Goal: Feedback & Contribution: Contribute content

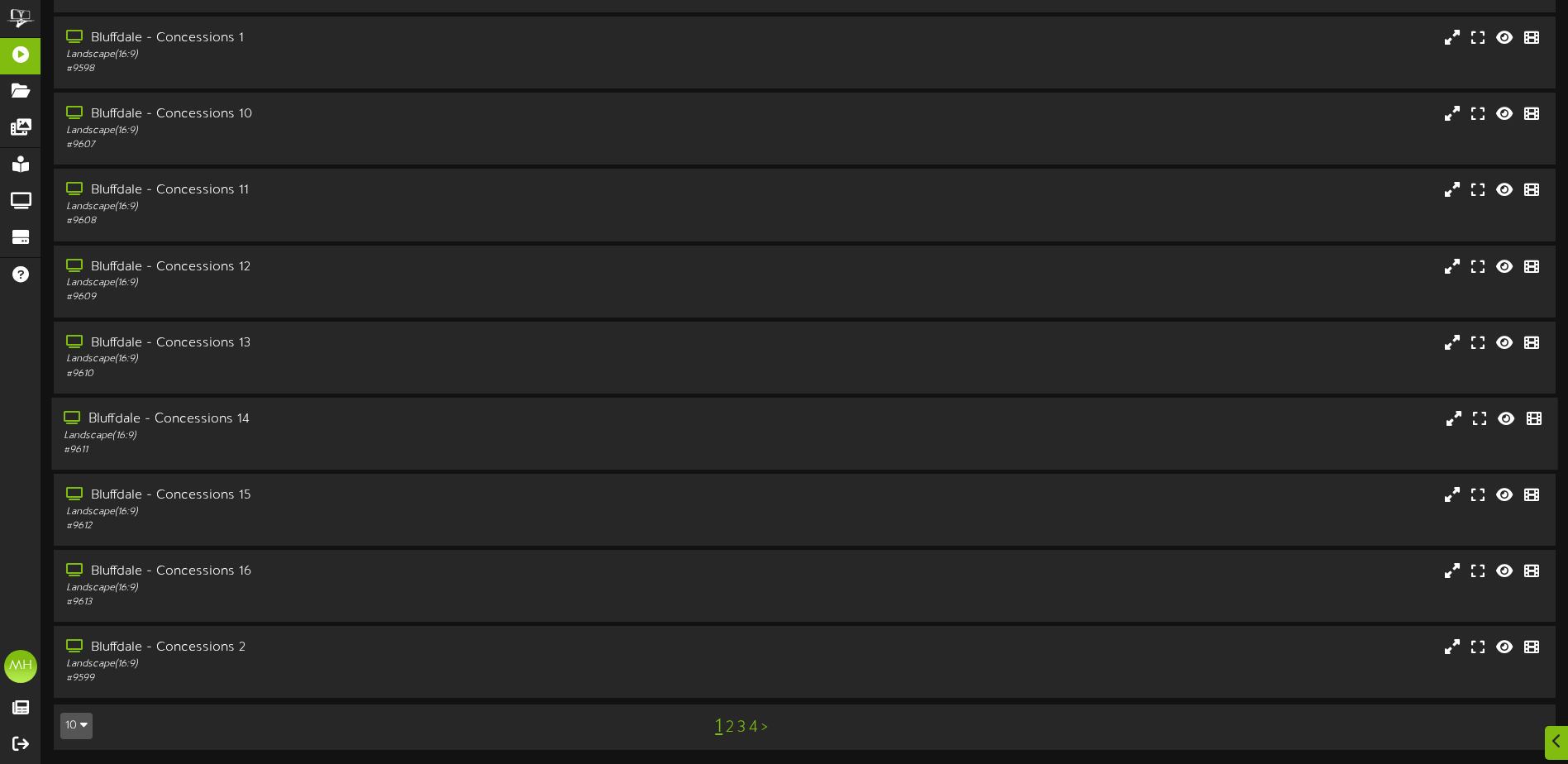
scroll to position [123, 0]
click at [72, 716] on button "10" at bounding box center [77, 723] width 33 height 26
click at [78, 697] on div "100" at bounding box center [77, 690] width 32 height 25
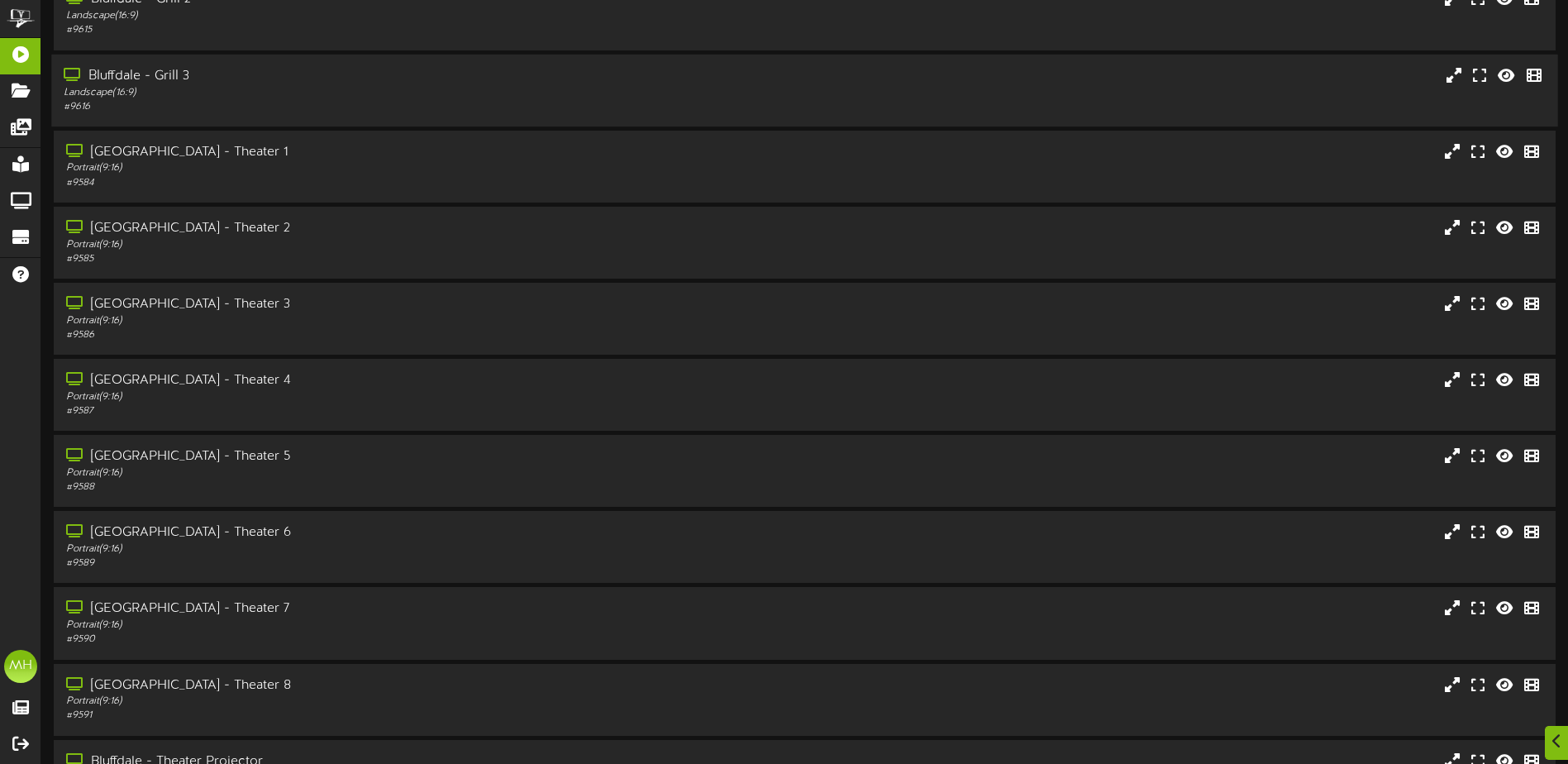
scroll to position [1570, 0]
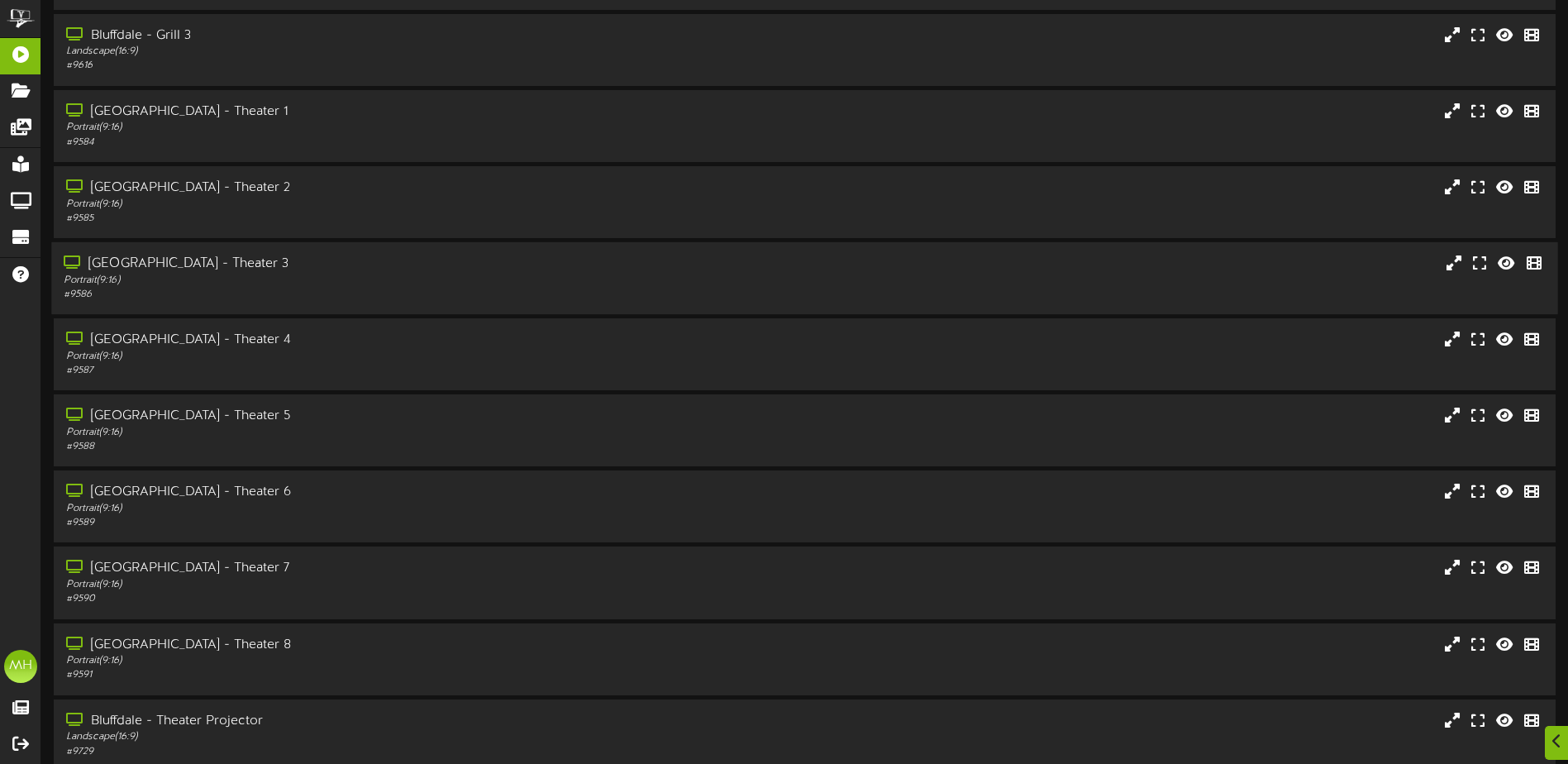
click at [233, 289] on div "# 9586" at bounding box center [364, 294] width 602 height 14
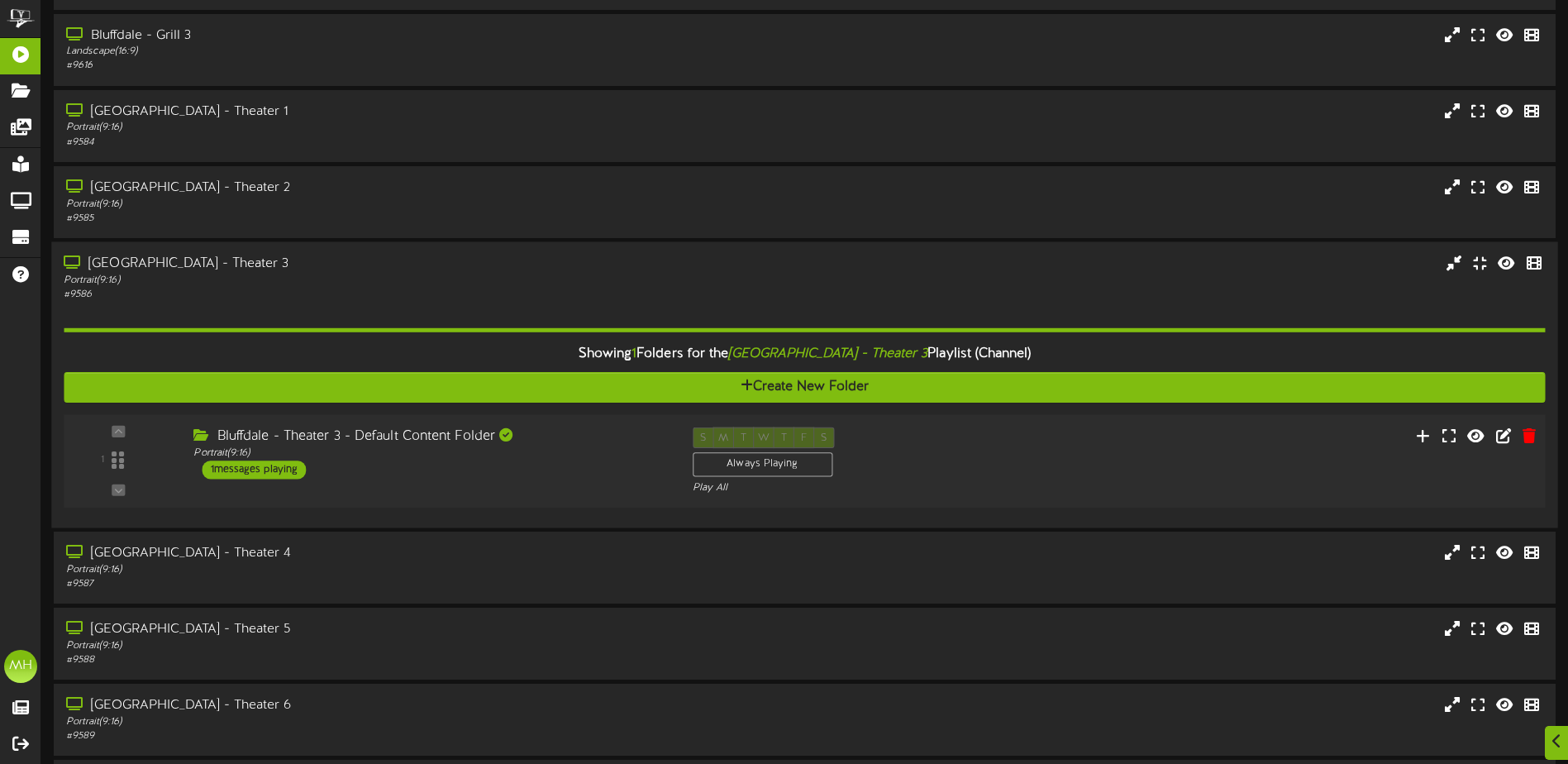
click at [376, 470] on div "Bluffdale - Theater 3 - Default Content Folder Portrait ( 9:16 ) 1 messages pla…" at bounding box center [431, 453] width 499 height 52
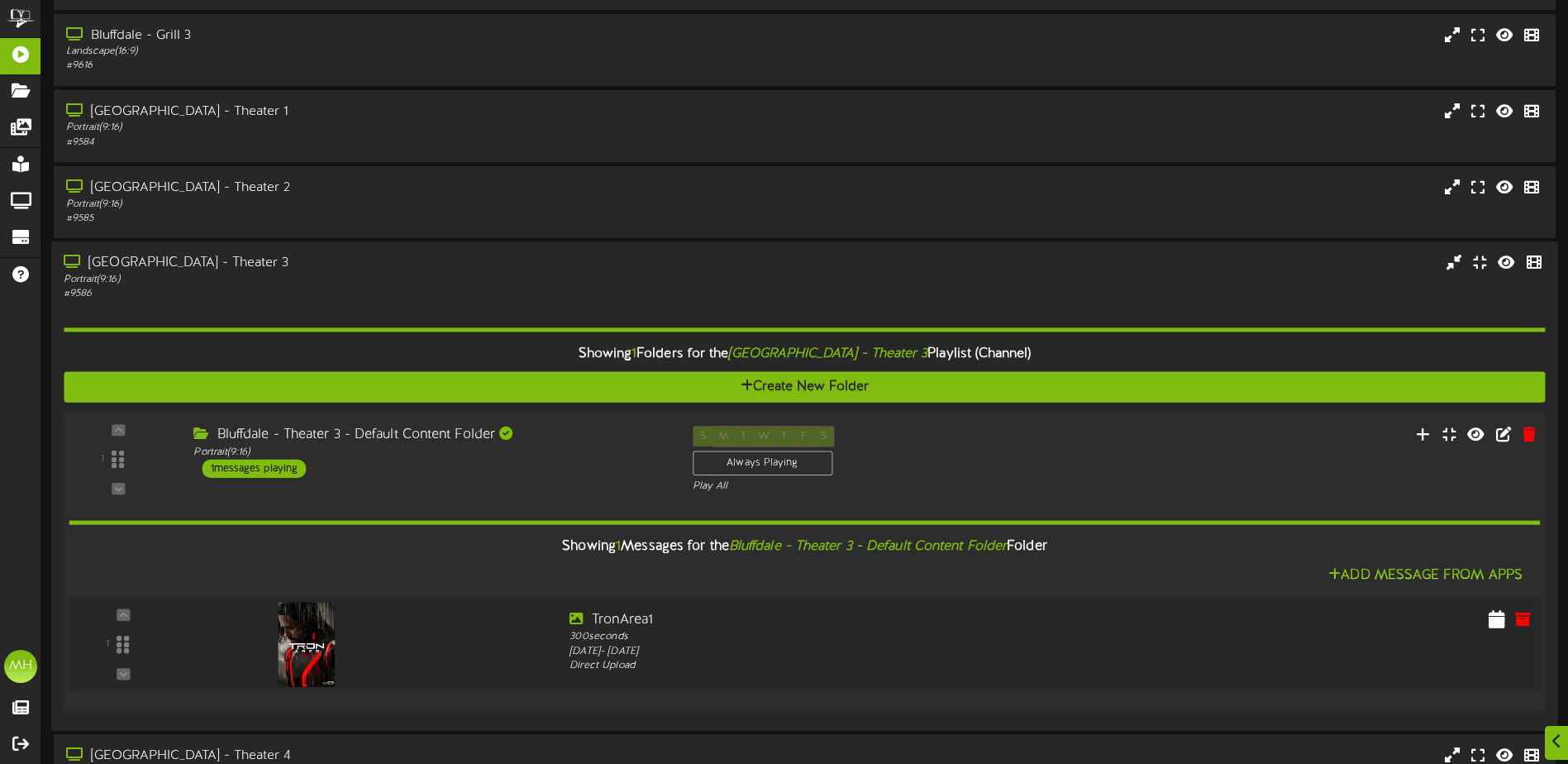
click at [1490, 621] on icon at bounding box center [1497, 617] width 17 height 18
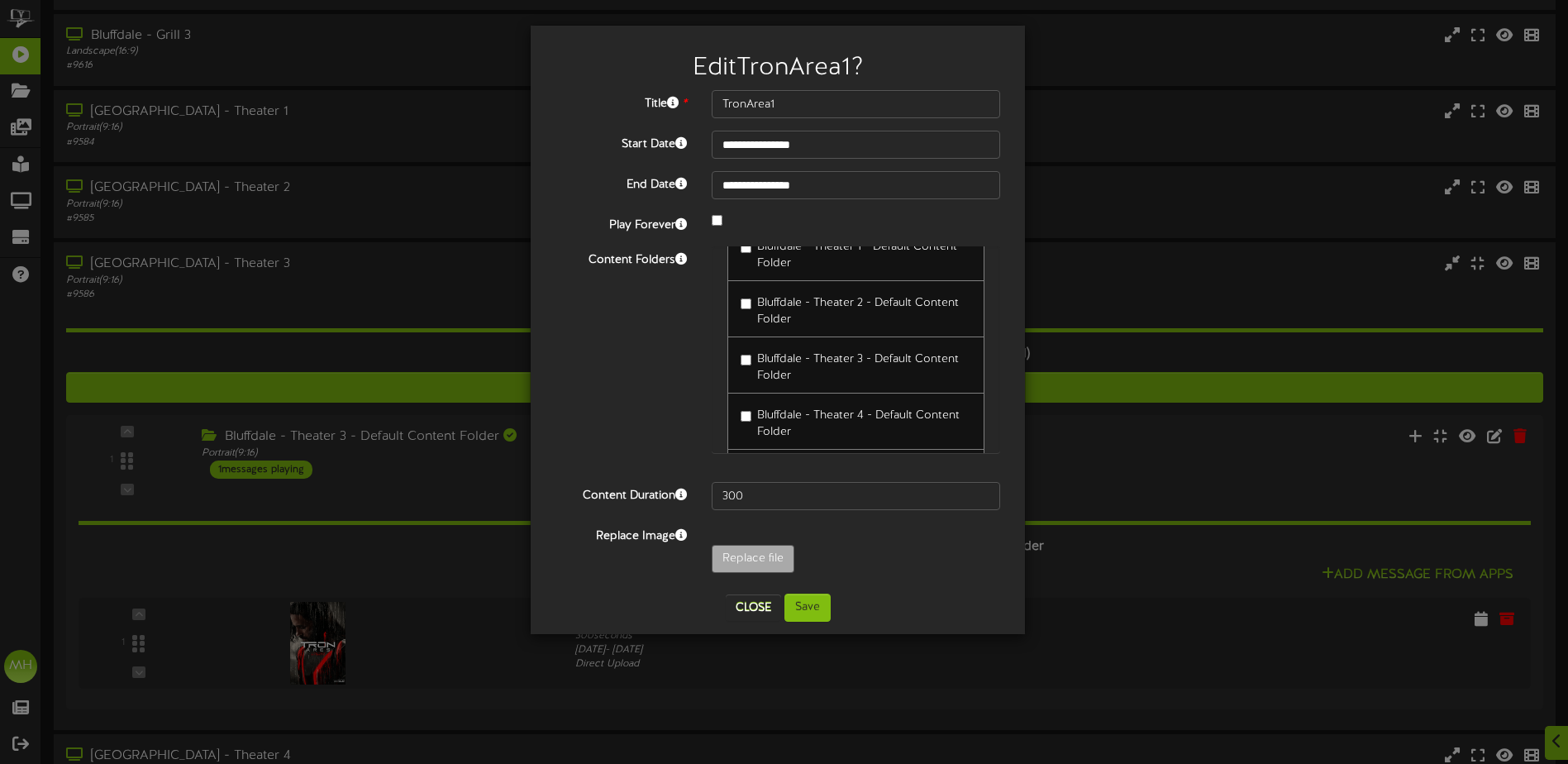
scroll to position [0, 0]
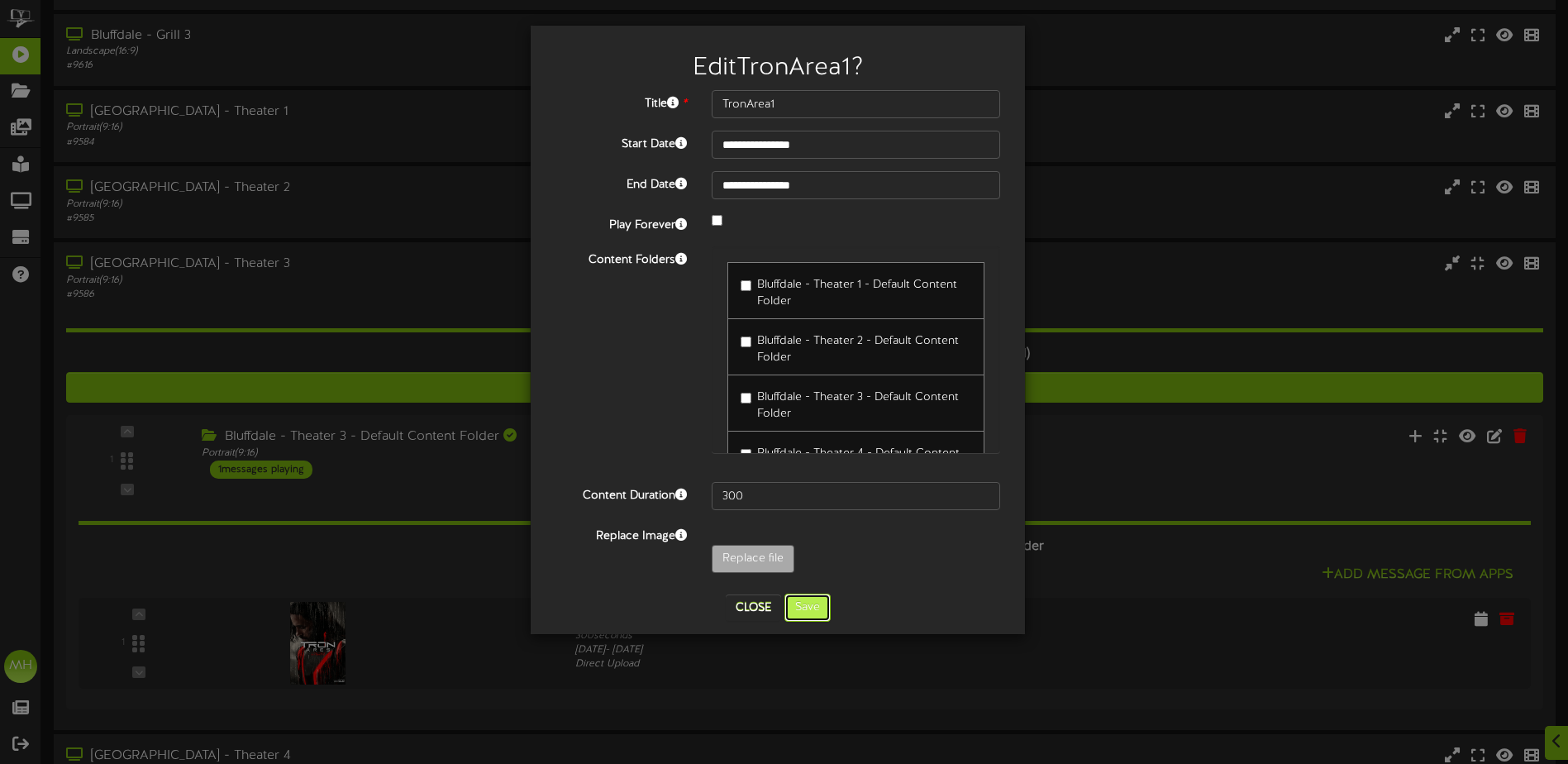
click at [805, 604] on button "Save" at bounding box center [808, 607] width 47 height 28
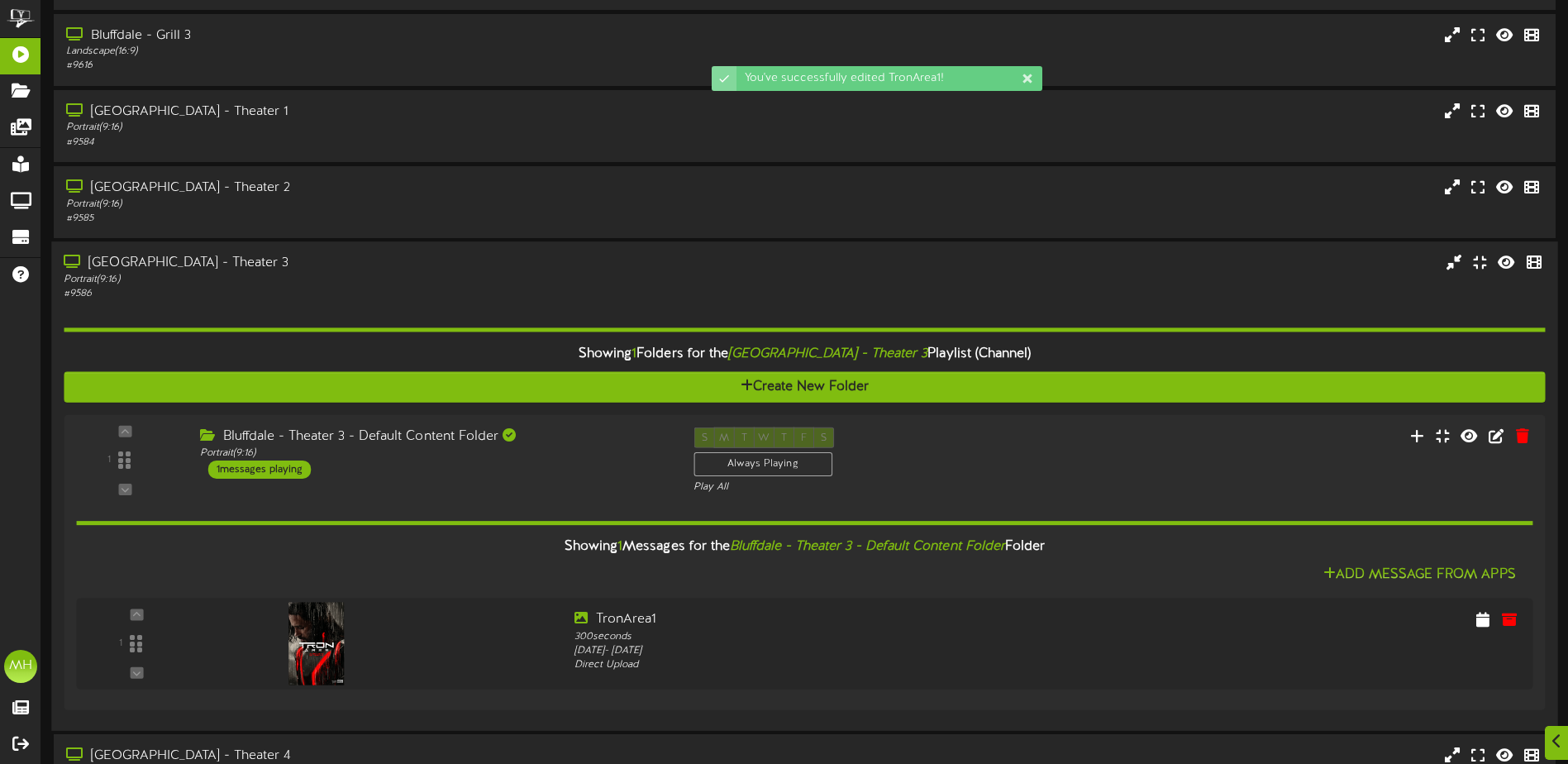
click at [266, 255] on div "[GEOGRAPHIC_DATA] - Theater 3" at bounding box center [364, 263] width 602 height 19
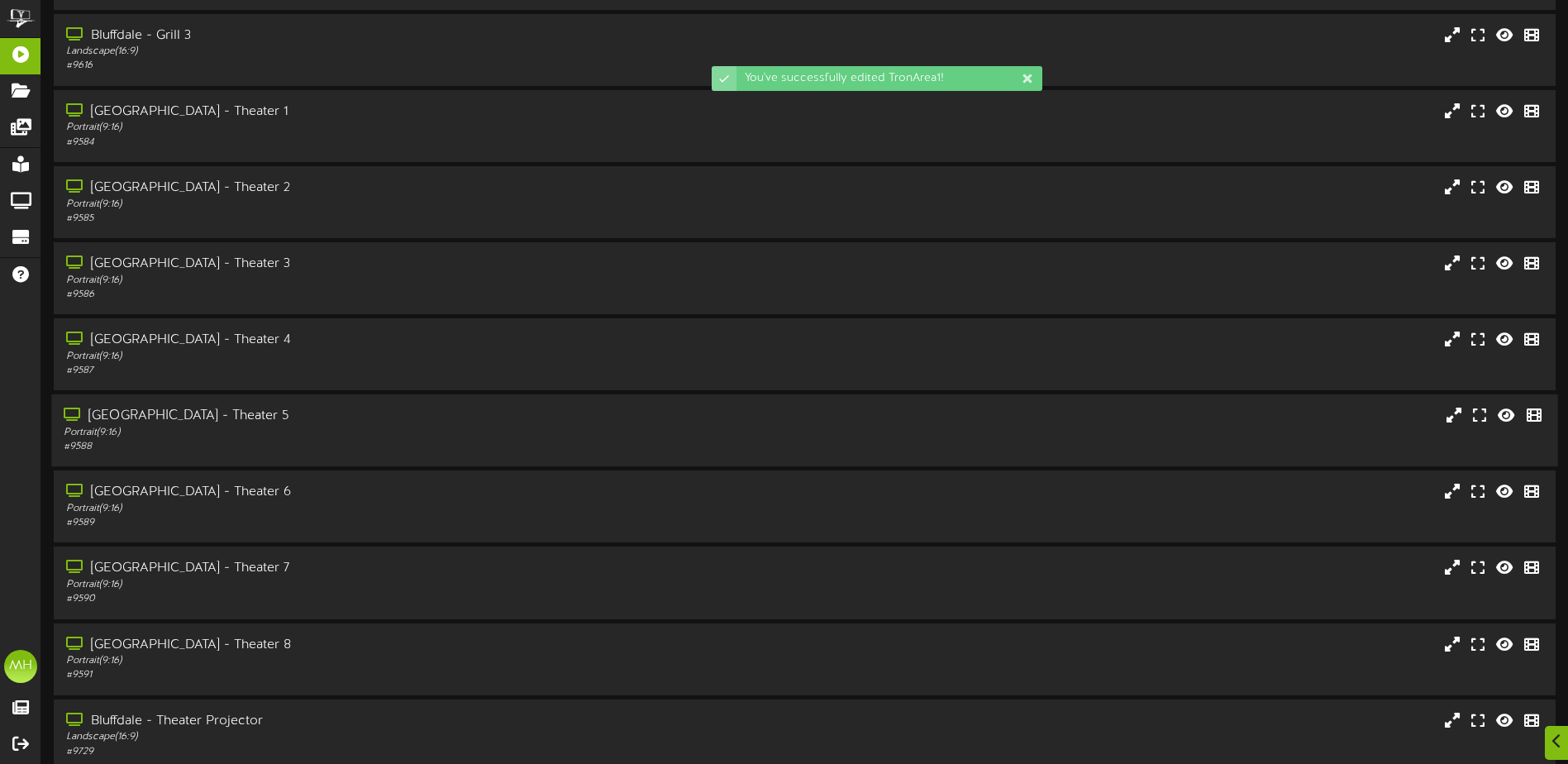
click at [224, 417] on div "[GEOGRAPHIC_DATA] - Theater 5" at bounding box center [364, 416] width 602 height 19
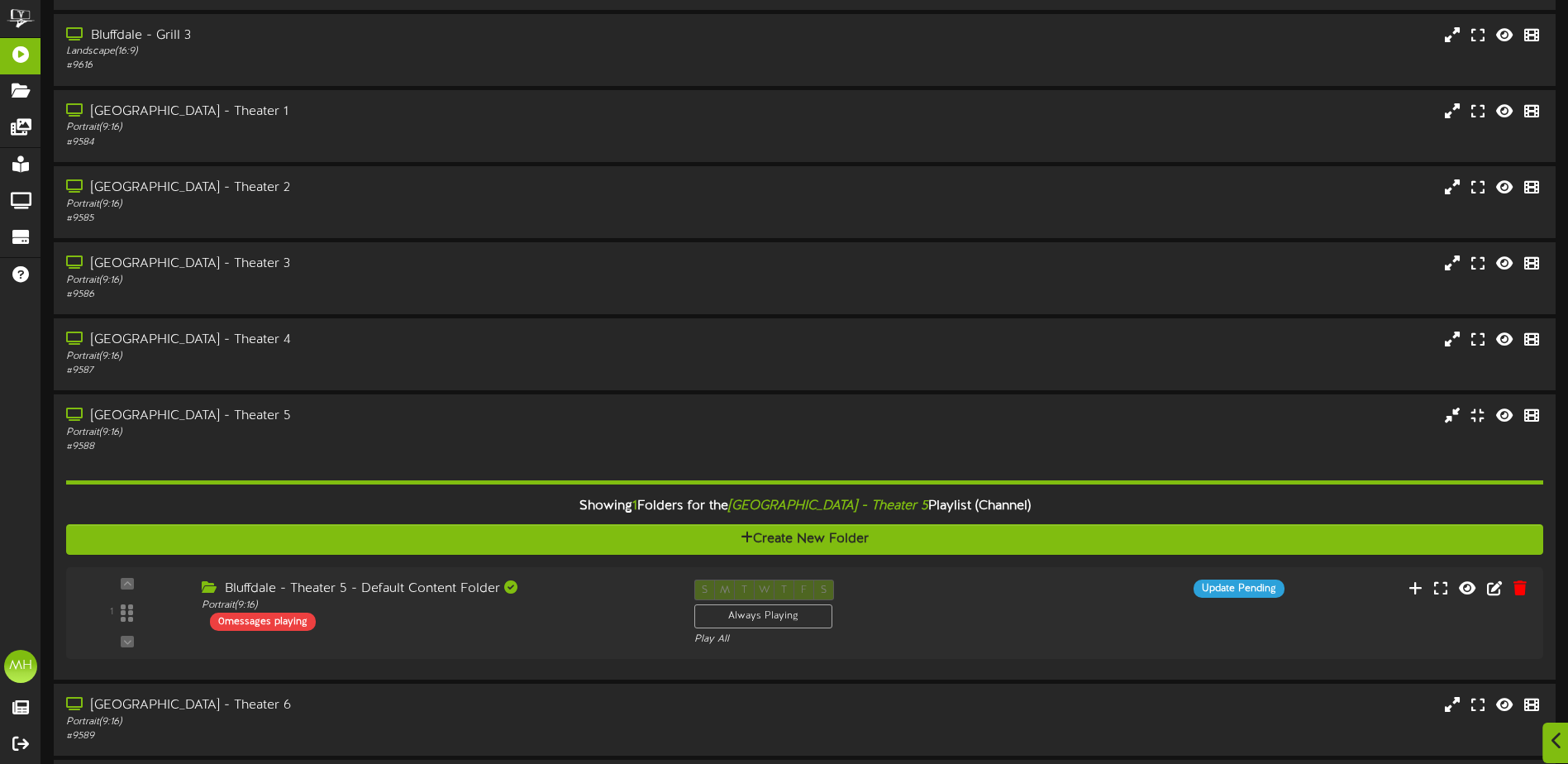
click at [1550, 732] on div at bounding box center [1556, 742] width 28 height 40
click at [1533, 670] on icon at bounding box center [1527, 665] width 14 height 15
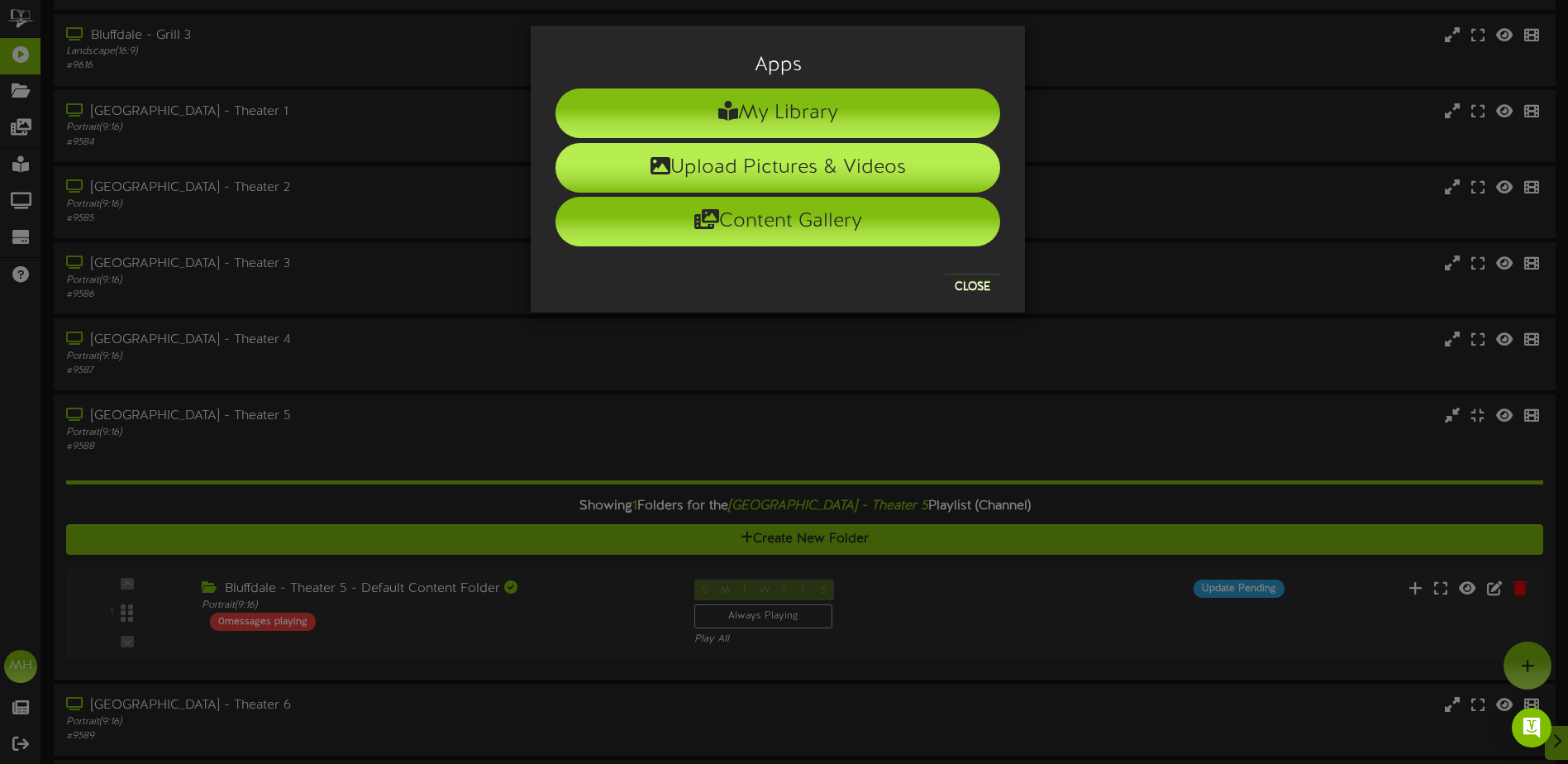
click at [865, 173] on li "Upload Pictures & Videos" at bounding box center [778, 167] width 445 height 50
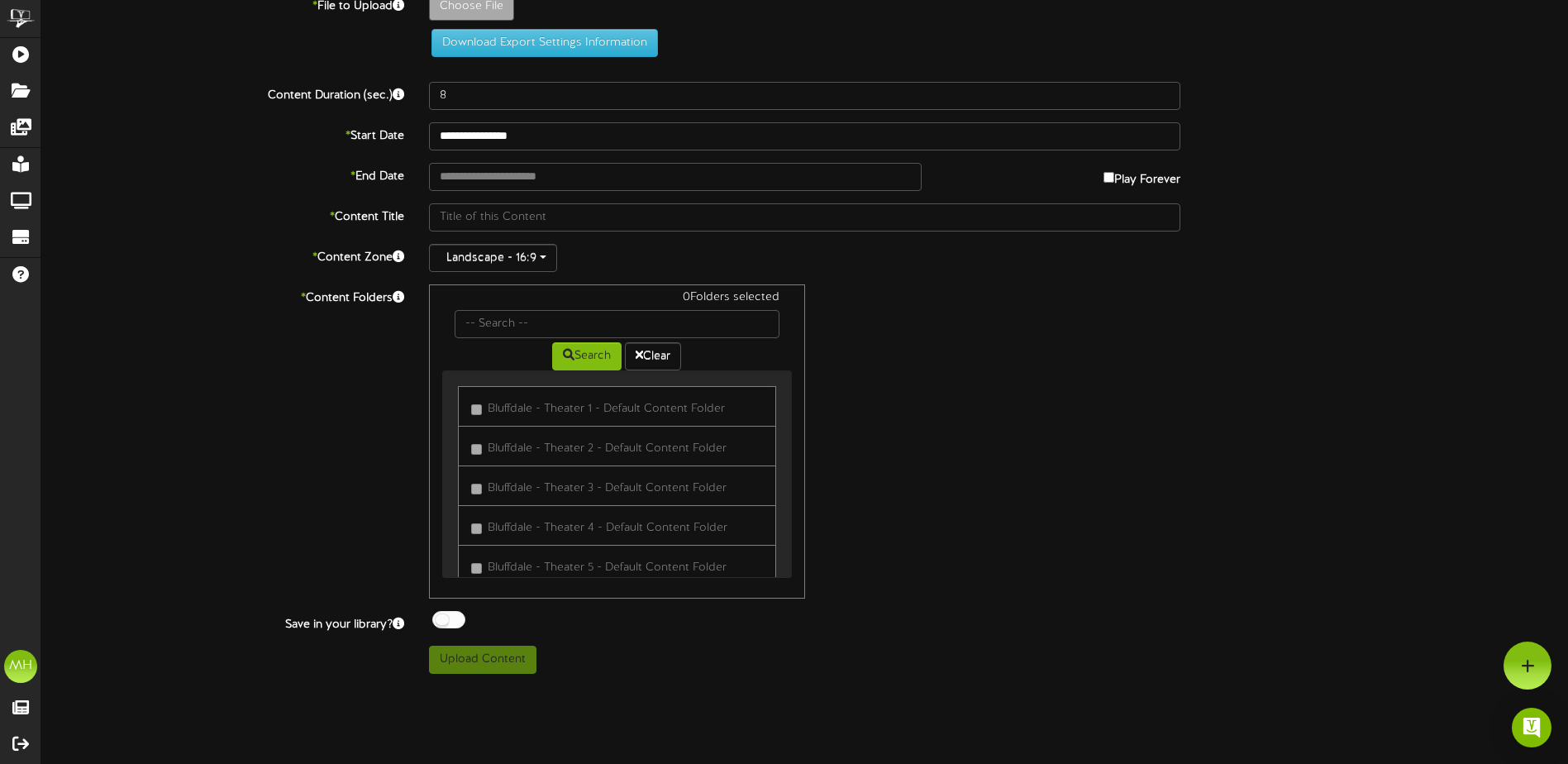
scroll to position [6, 0]
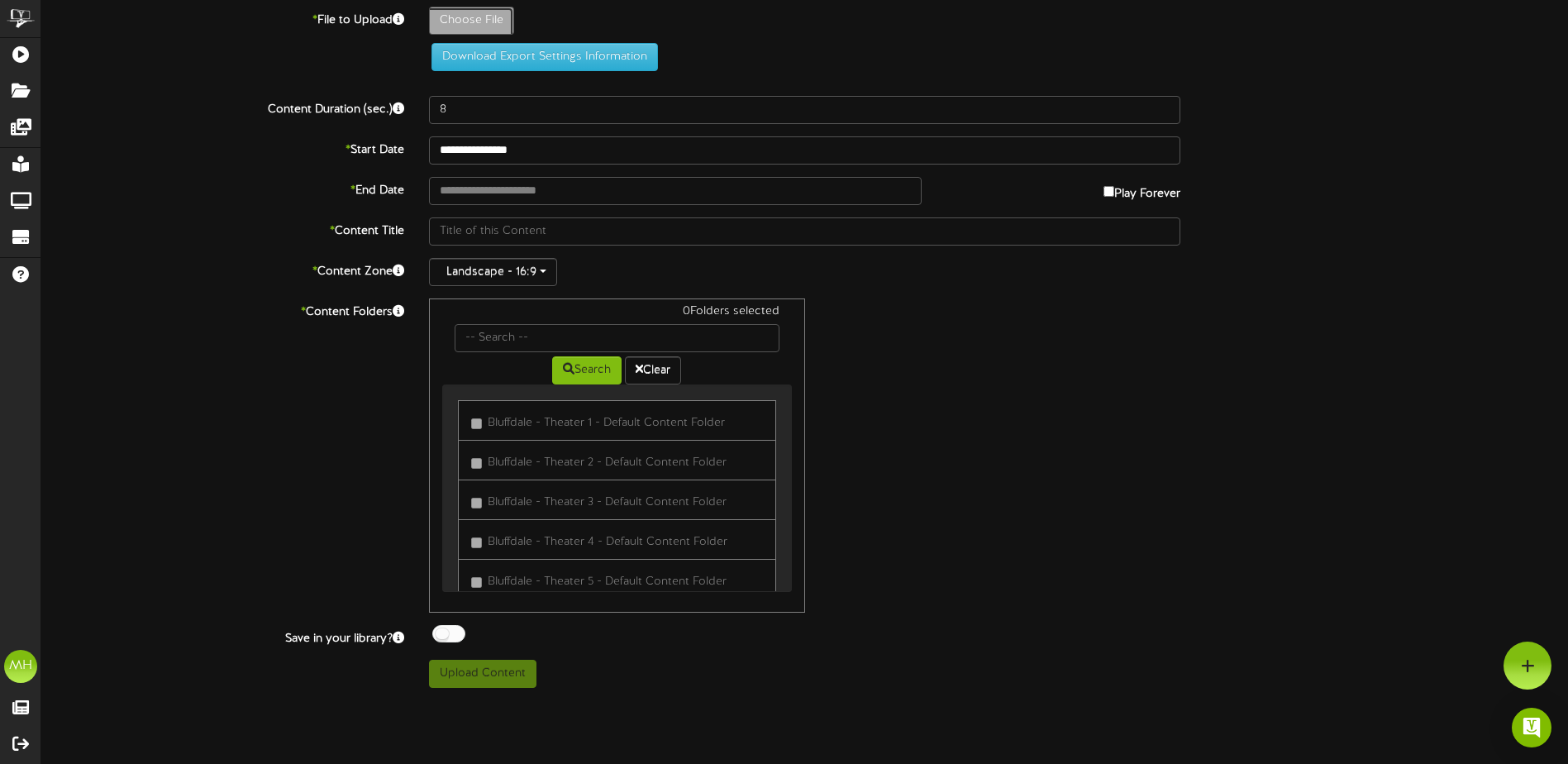
type input "**********"
type input "TronArea1"
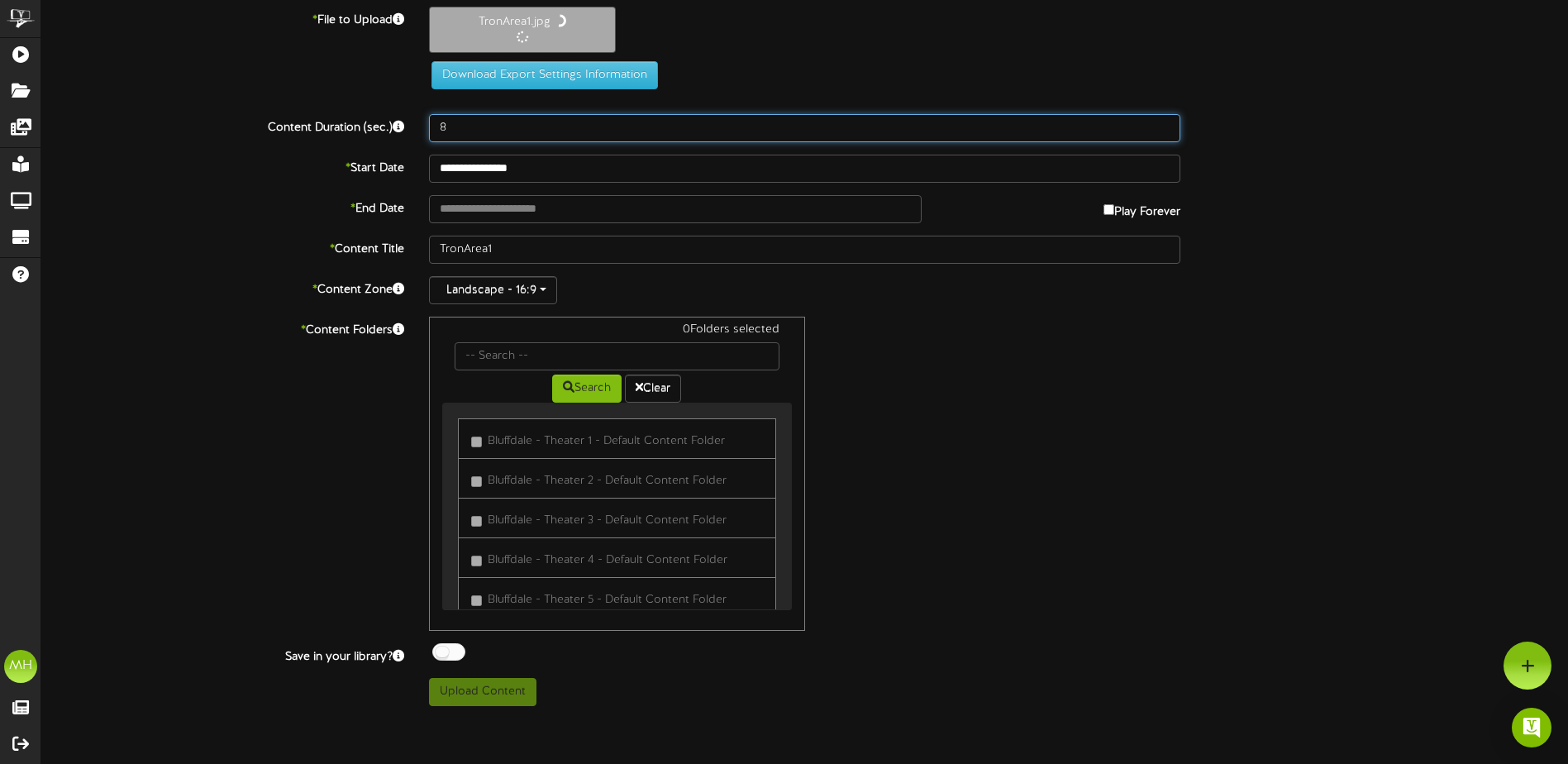
drag, startPoint x: 473, startPoint y: 134, endPoint x: 247, endPoint y: 132, distance: 226.0
click at [255, 135] on div "Content Duration (sec.) 8" at bounding box center [804, 128] width 1551 height 28
type input "300"
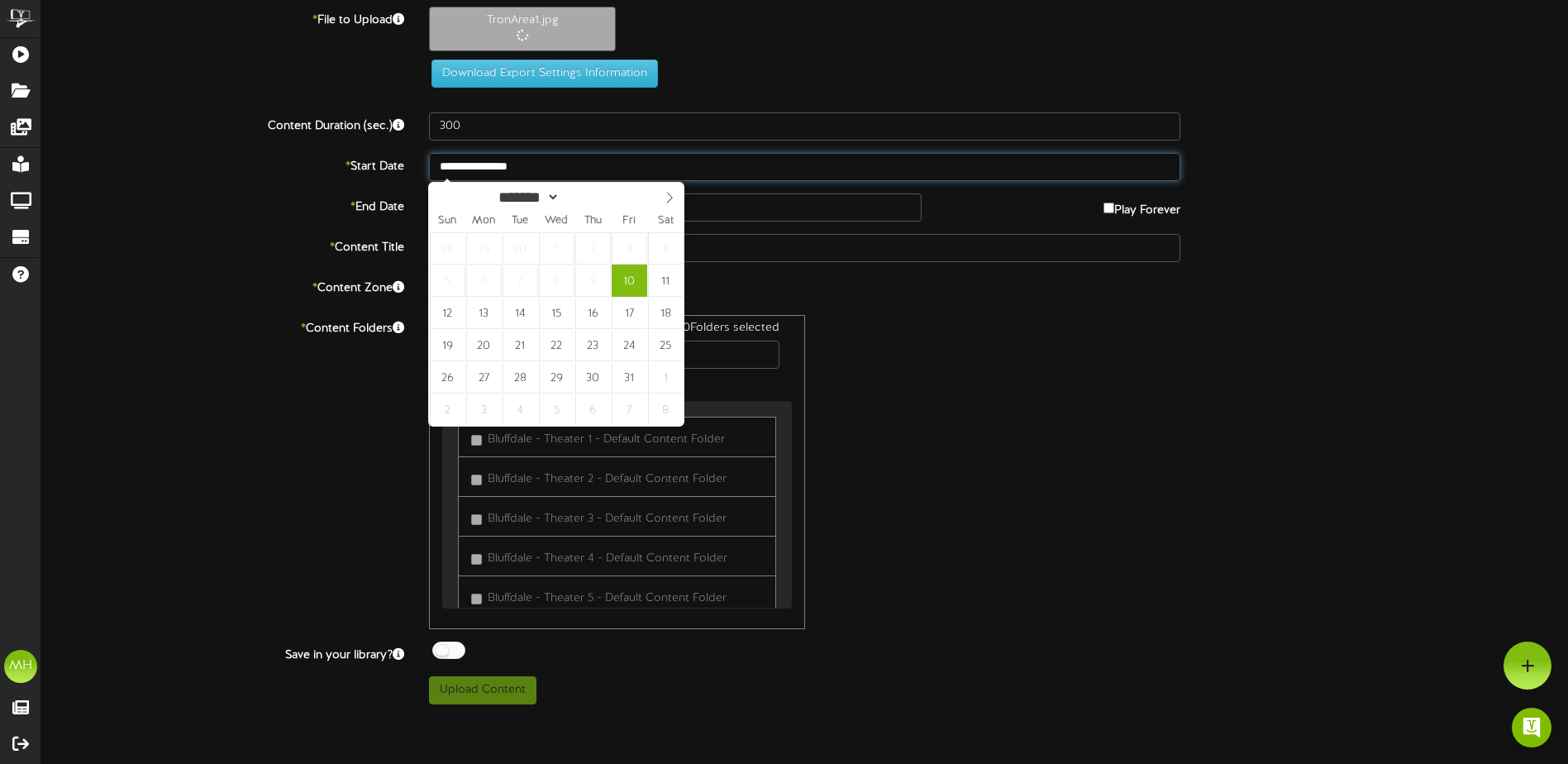
click at [678, 176] on input "**********" at bounding box center [804, 167] width 751 height 28
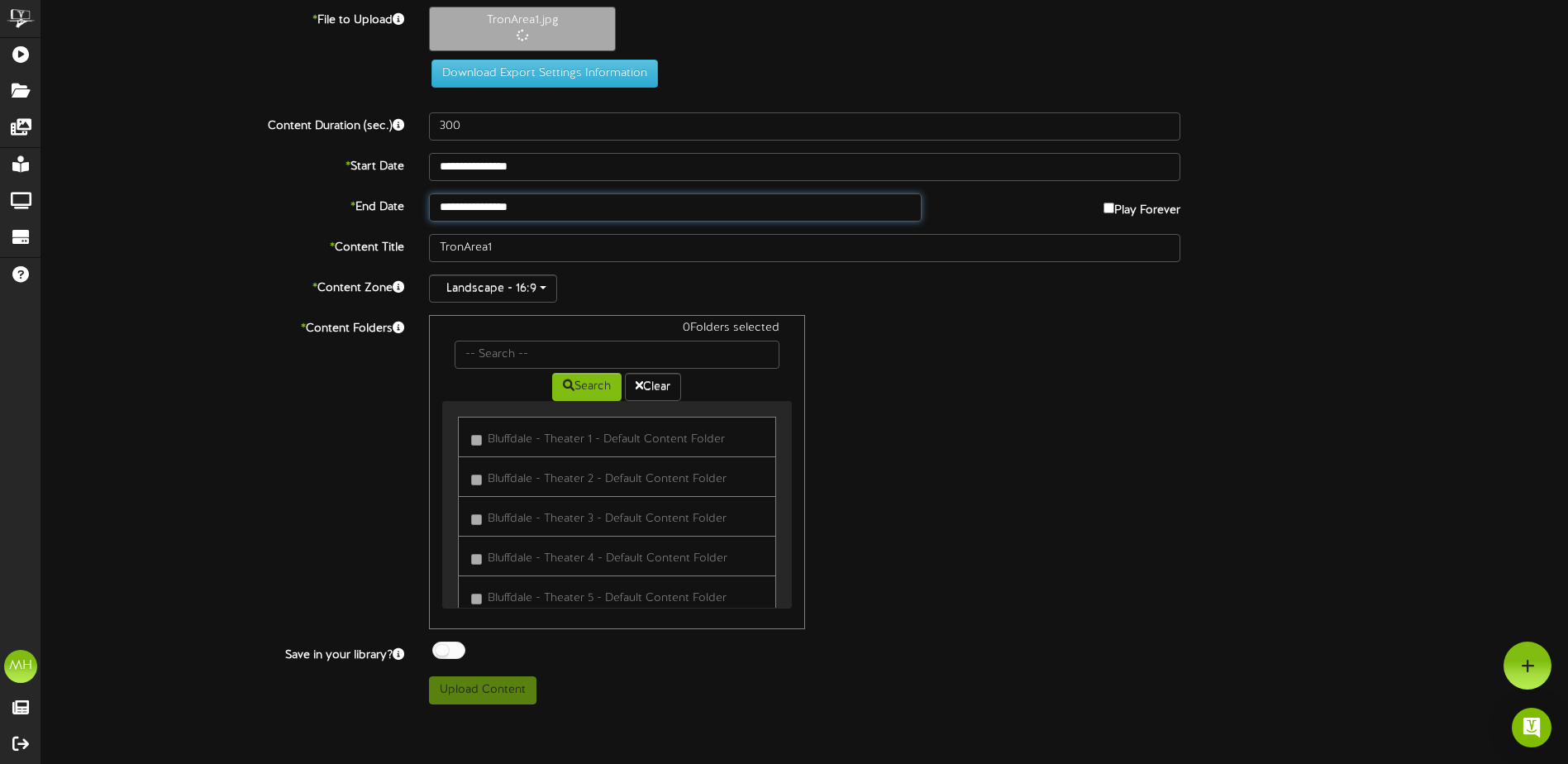
click at [537, 205] on input "**********" at bounding box center [674, 207] width 492 height 28
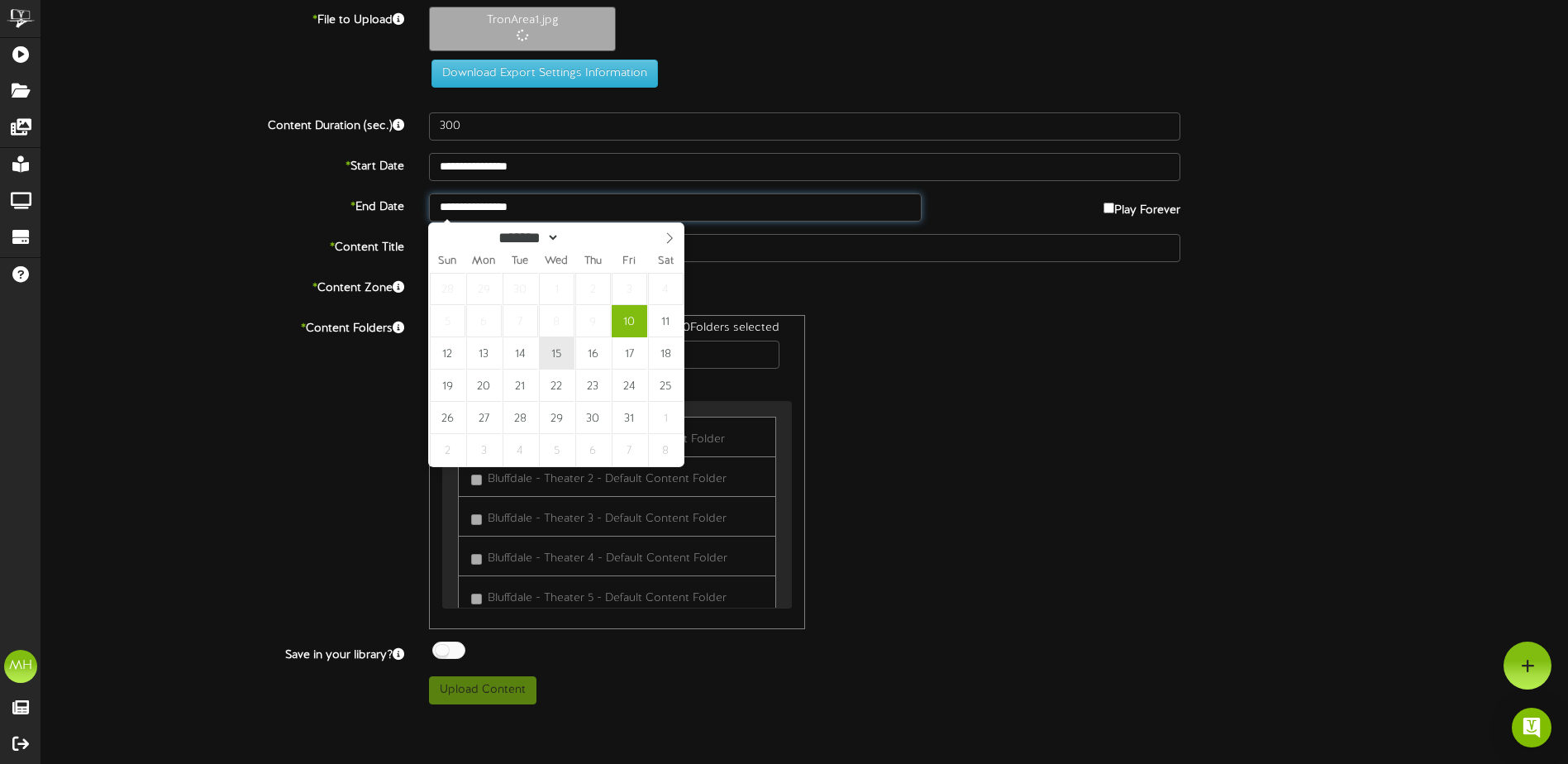
type input "**********"
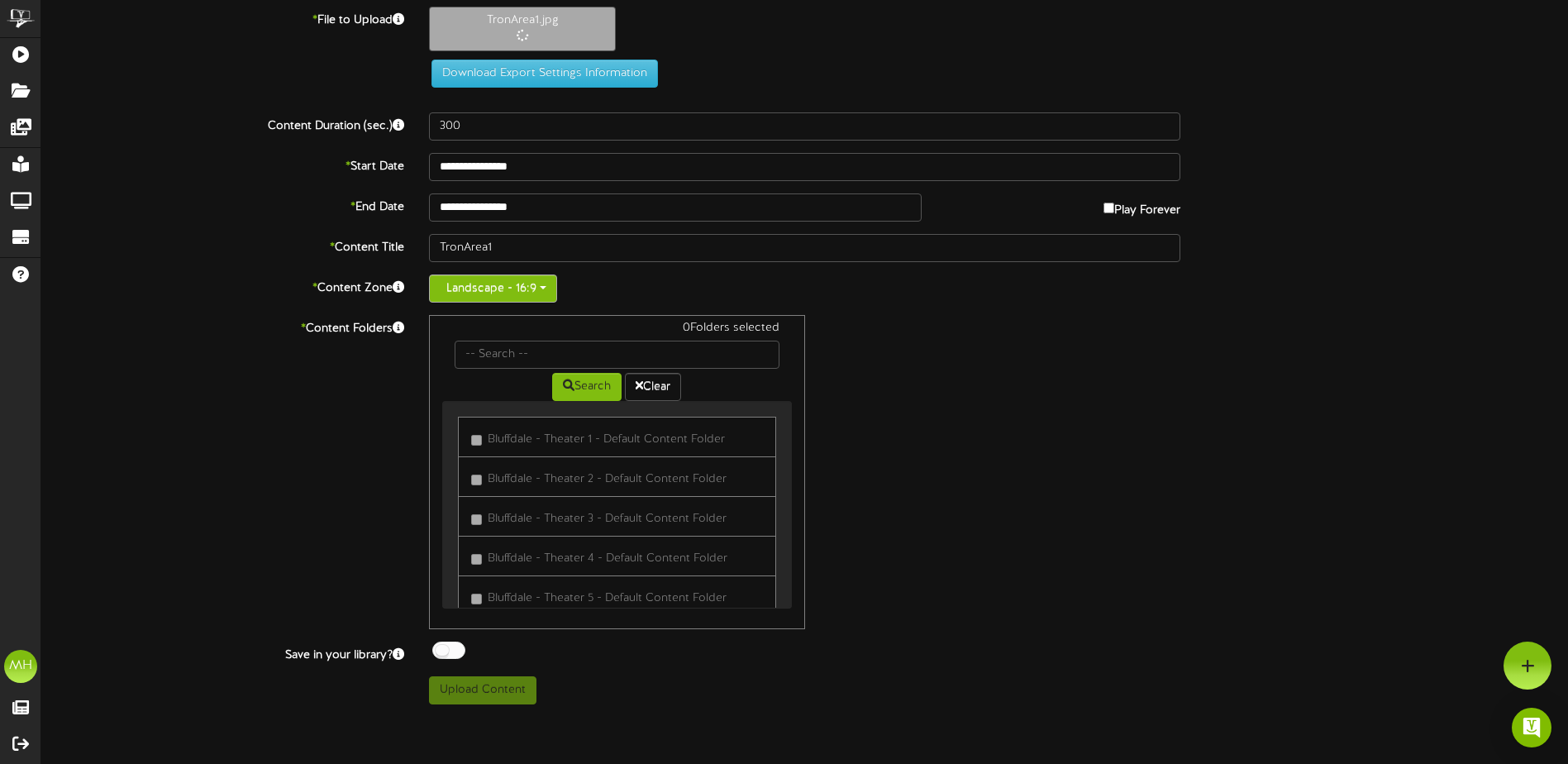
click at [531, 295] on button "Landscape - 16:9" at bounding box center [492, 289] width 128 height 28
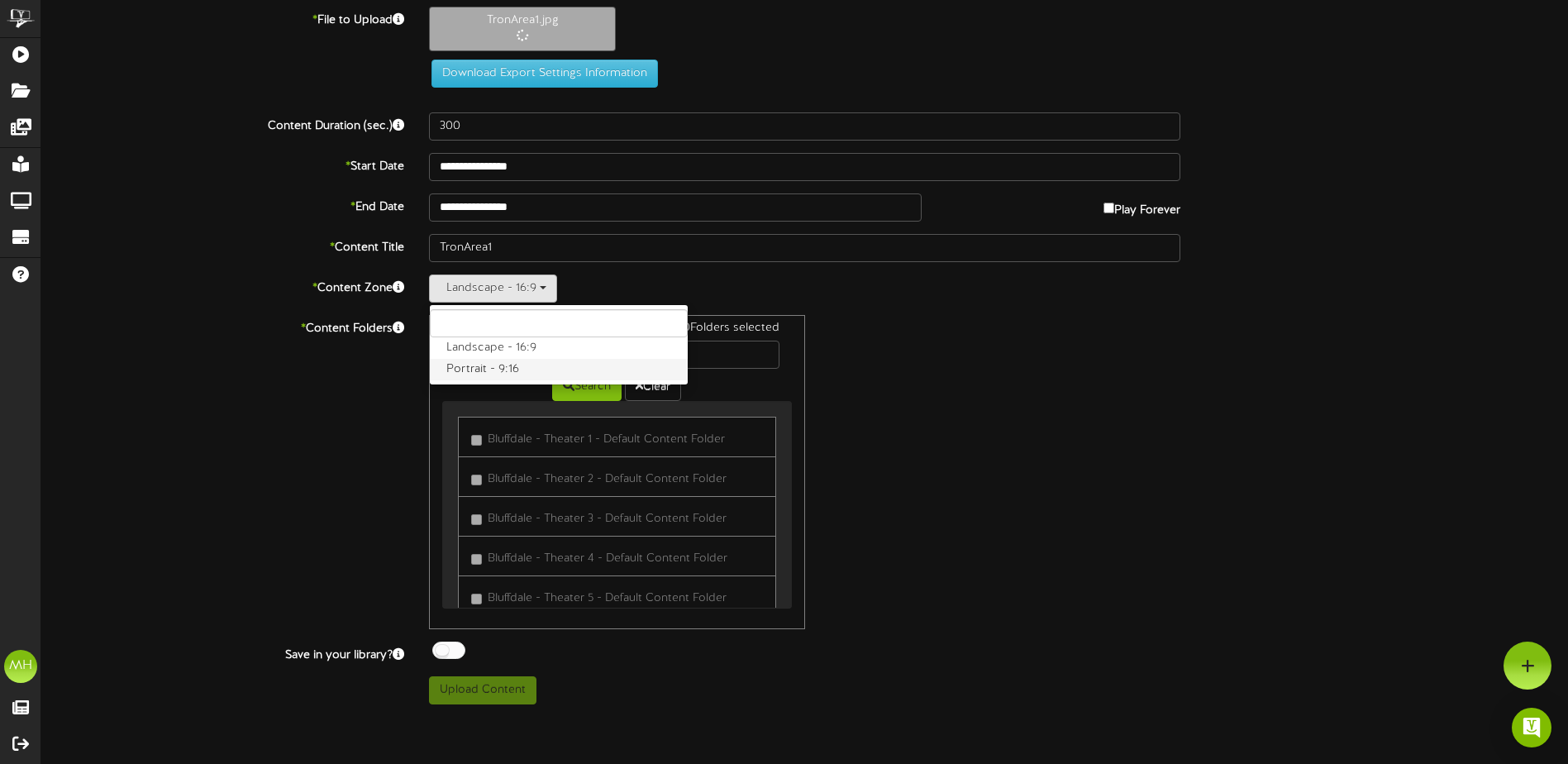
click at [518, 363] on label "Portrait - 9:16" at bounding box center [558, 369] width 258 height 21
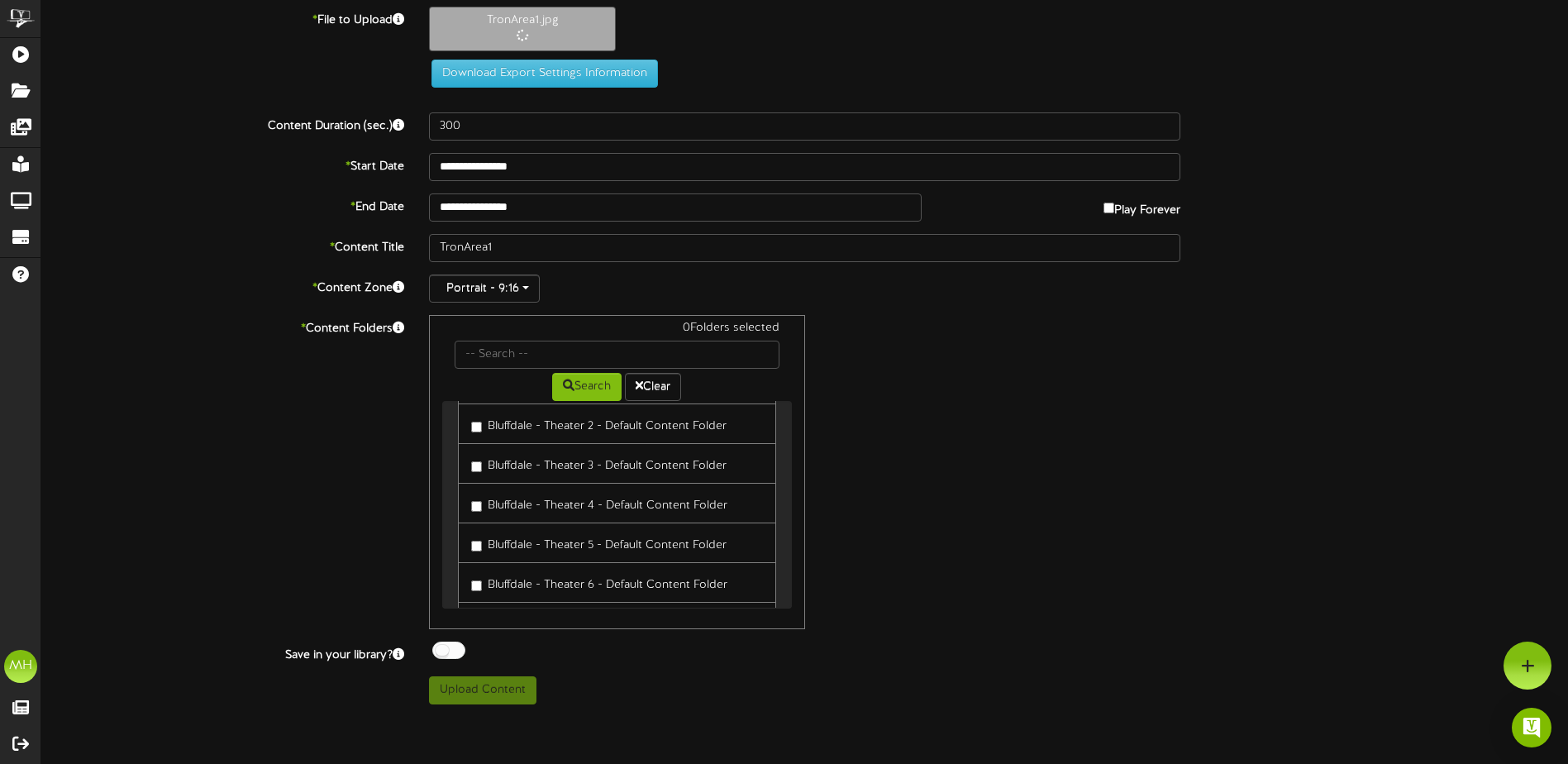
scroll to position [82, 0]
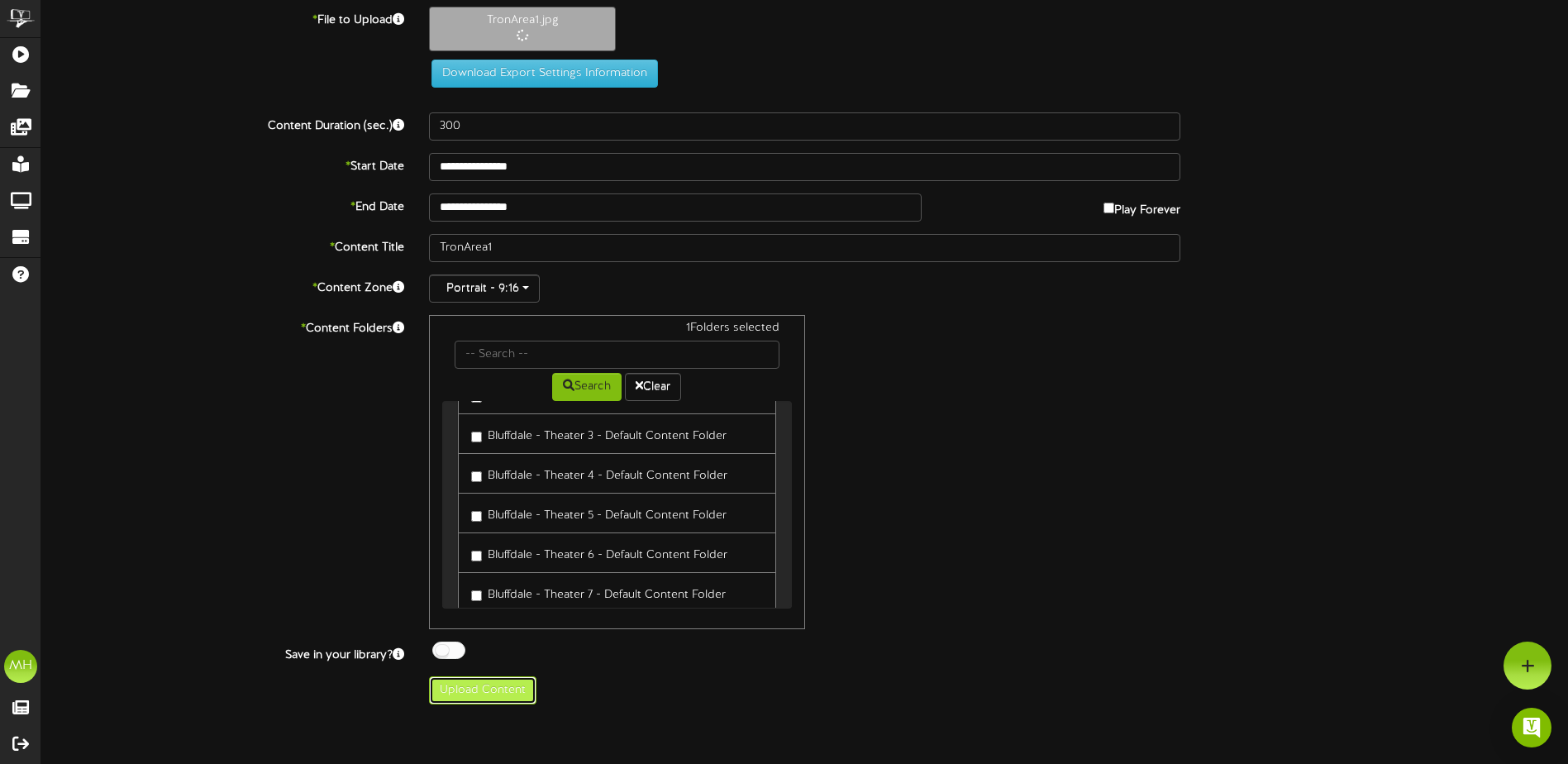
click at [478, 693] on button "Upload Content" at bounding box center [482, 690] width 107 height 28
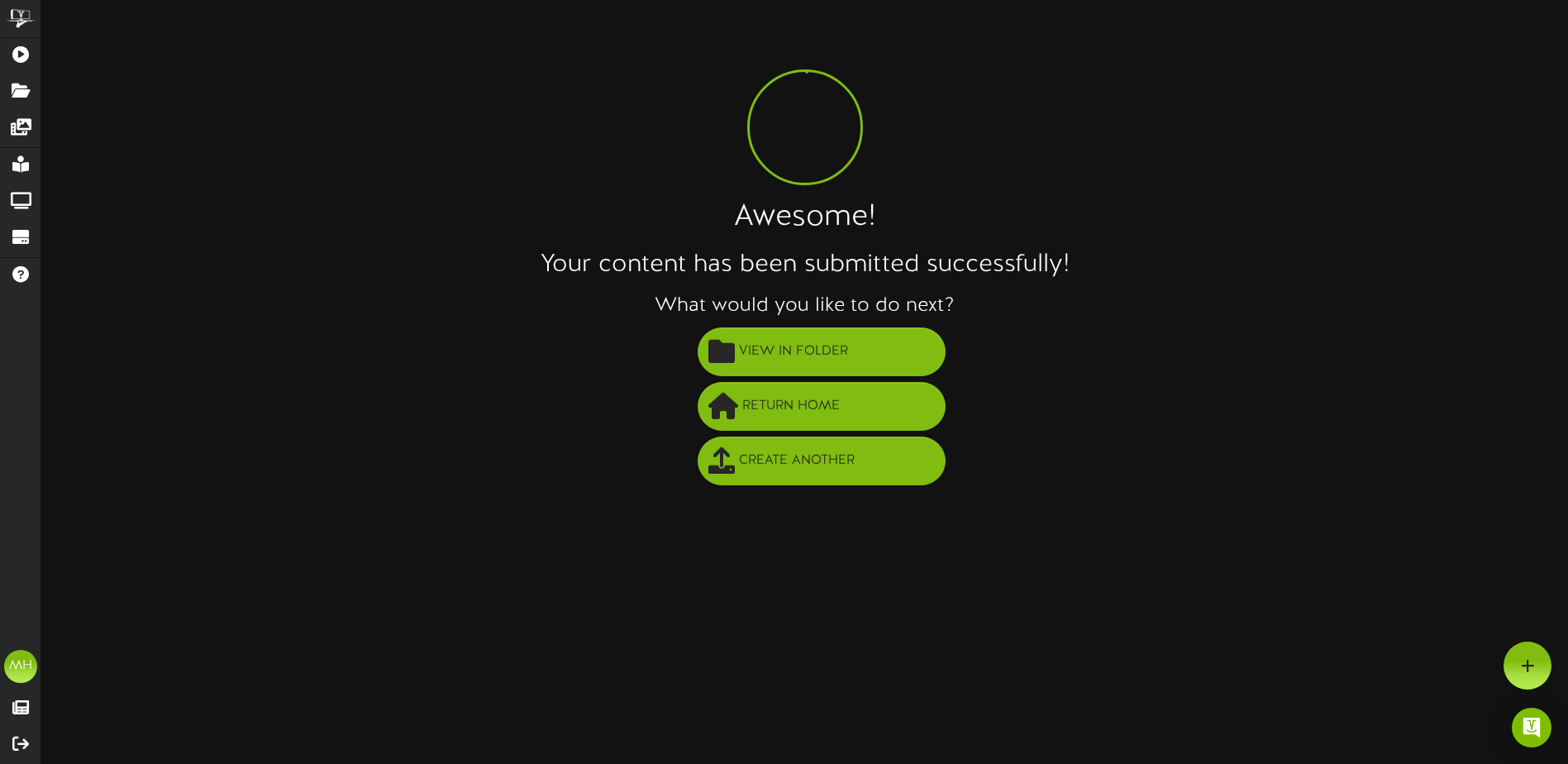
scroll to position [0, 0]
click at [812, 414] on span "Return Home" at bounding box center [790, 406] width 106 height 27
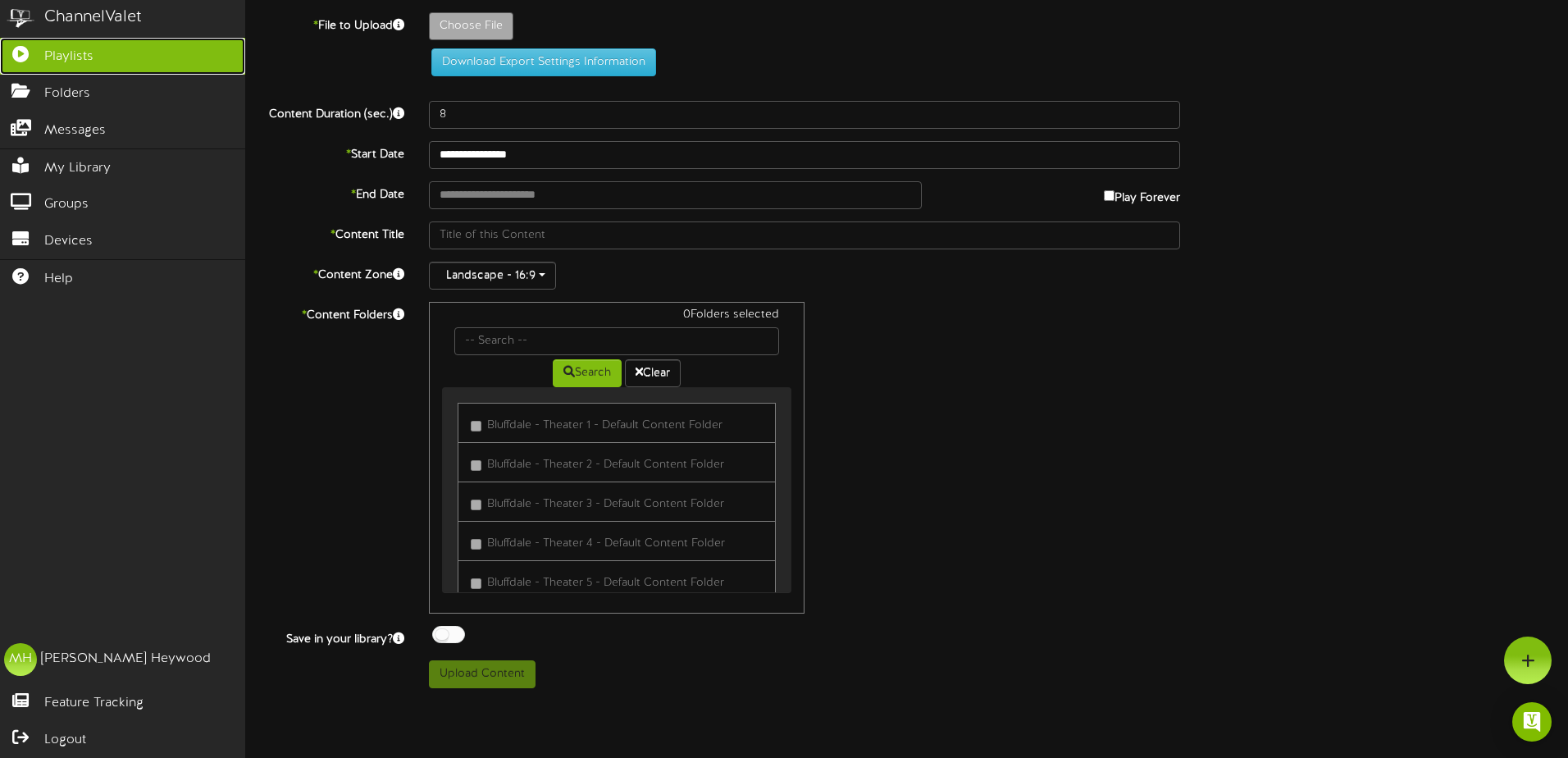
click at [45, 60] on span "Playlists" at bounding box center [69, 57] width 49 height 19
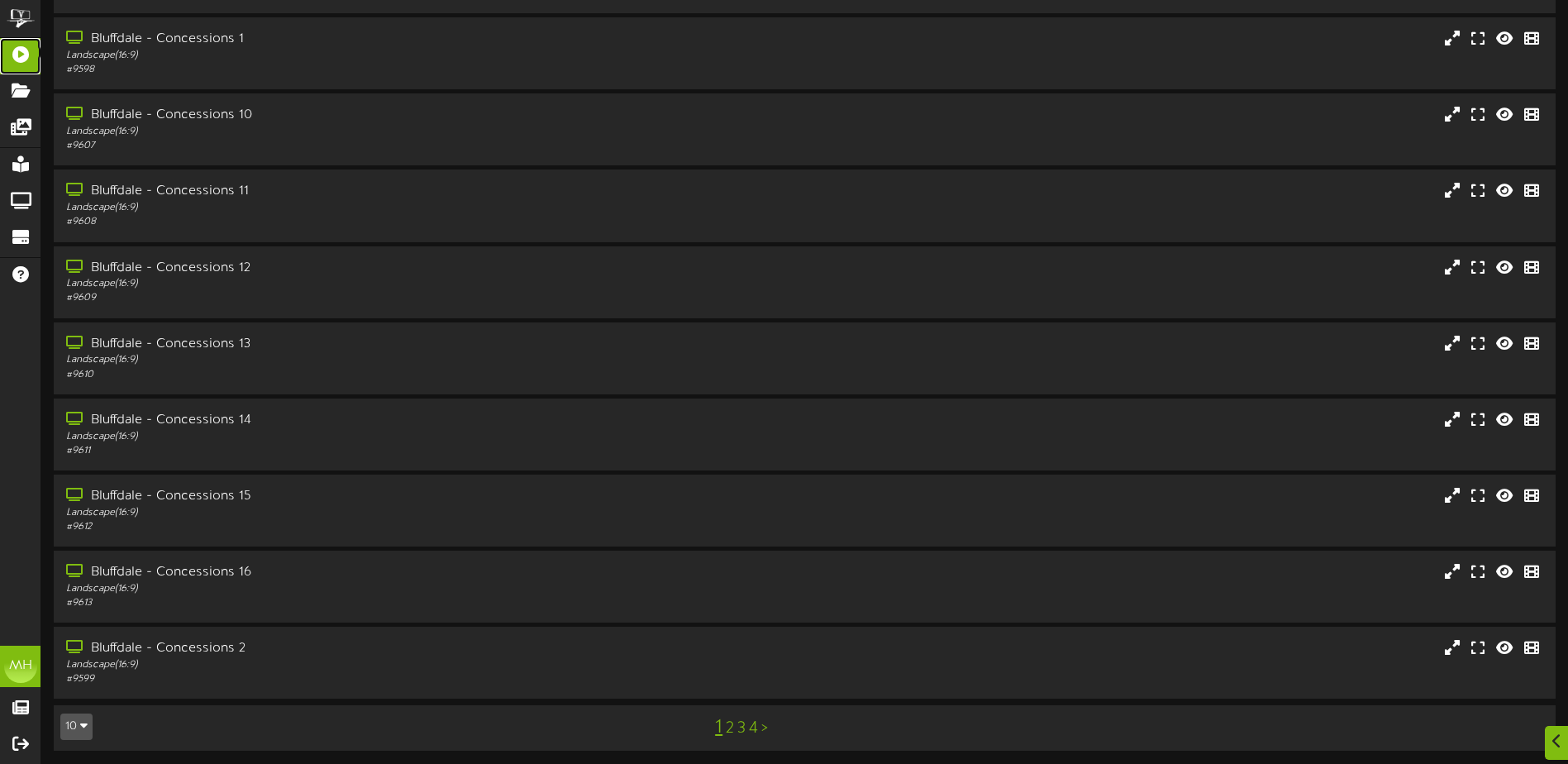
scroll to position [123, 0]
click at [82, 714] on button "10" at bounding box center [77, 723] width 33 height 26
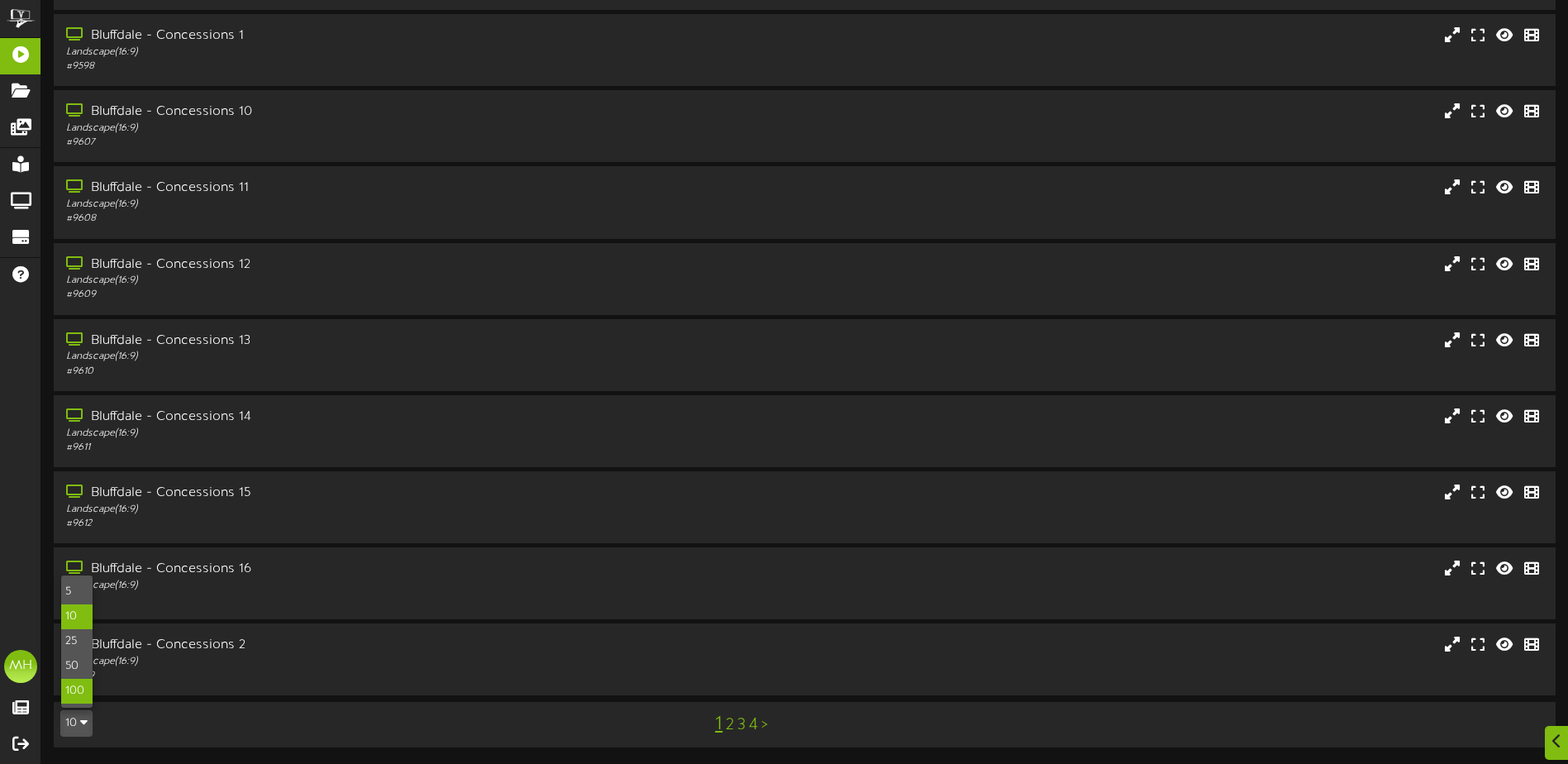
click at [72, 700] on div "100" at bounding box center [77, 690] width 32 height 25
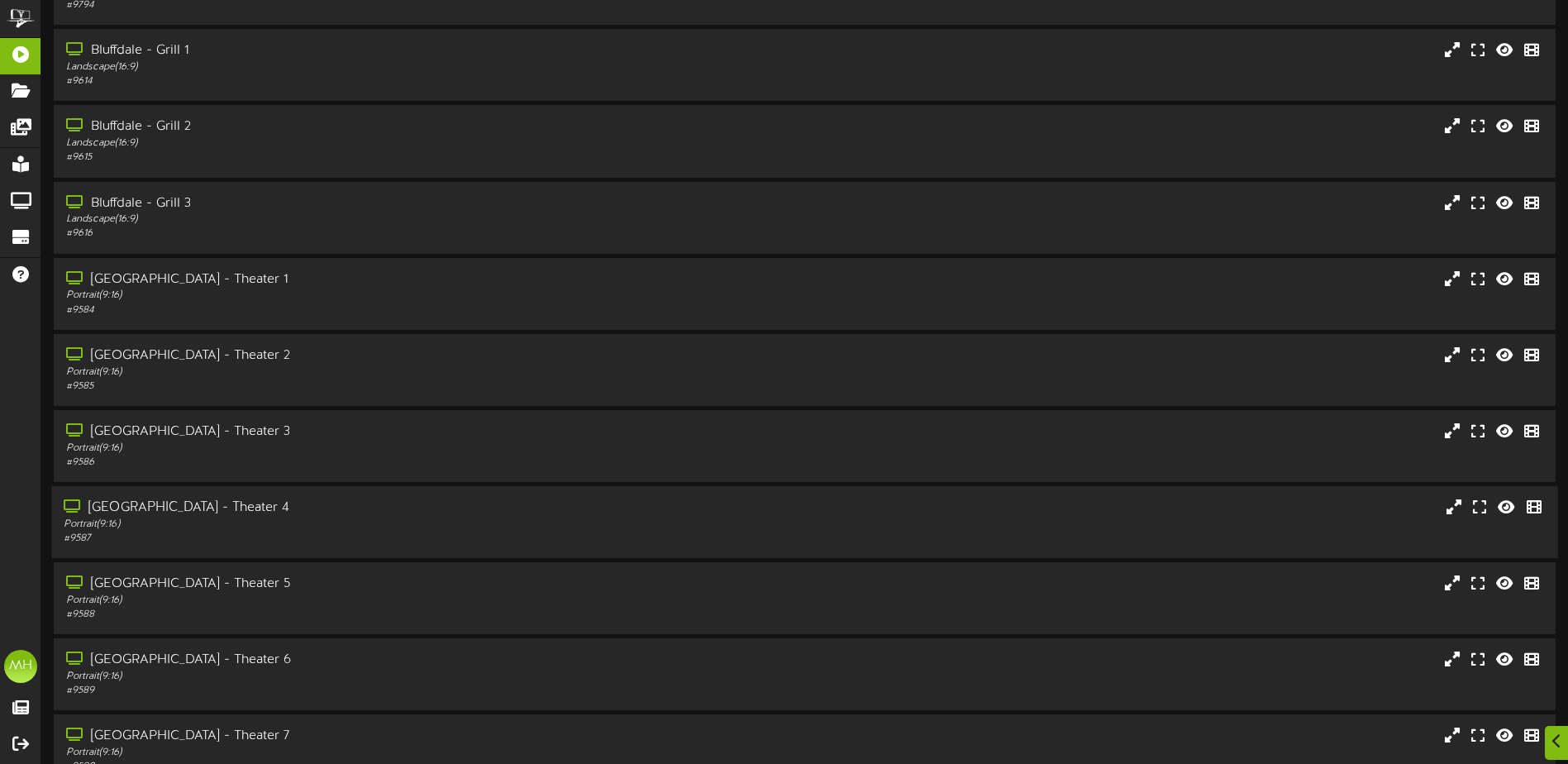
scroll to position [1405, 0]
click at [284, 452] on div "Portrait ( 9:16 )" at bounding box center [364, 446] width 602 height 14
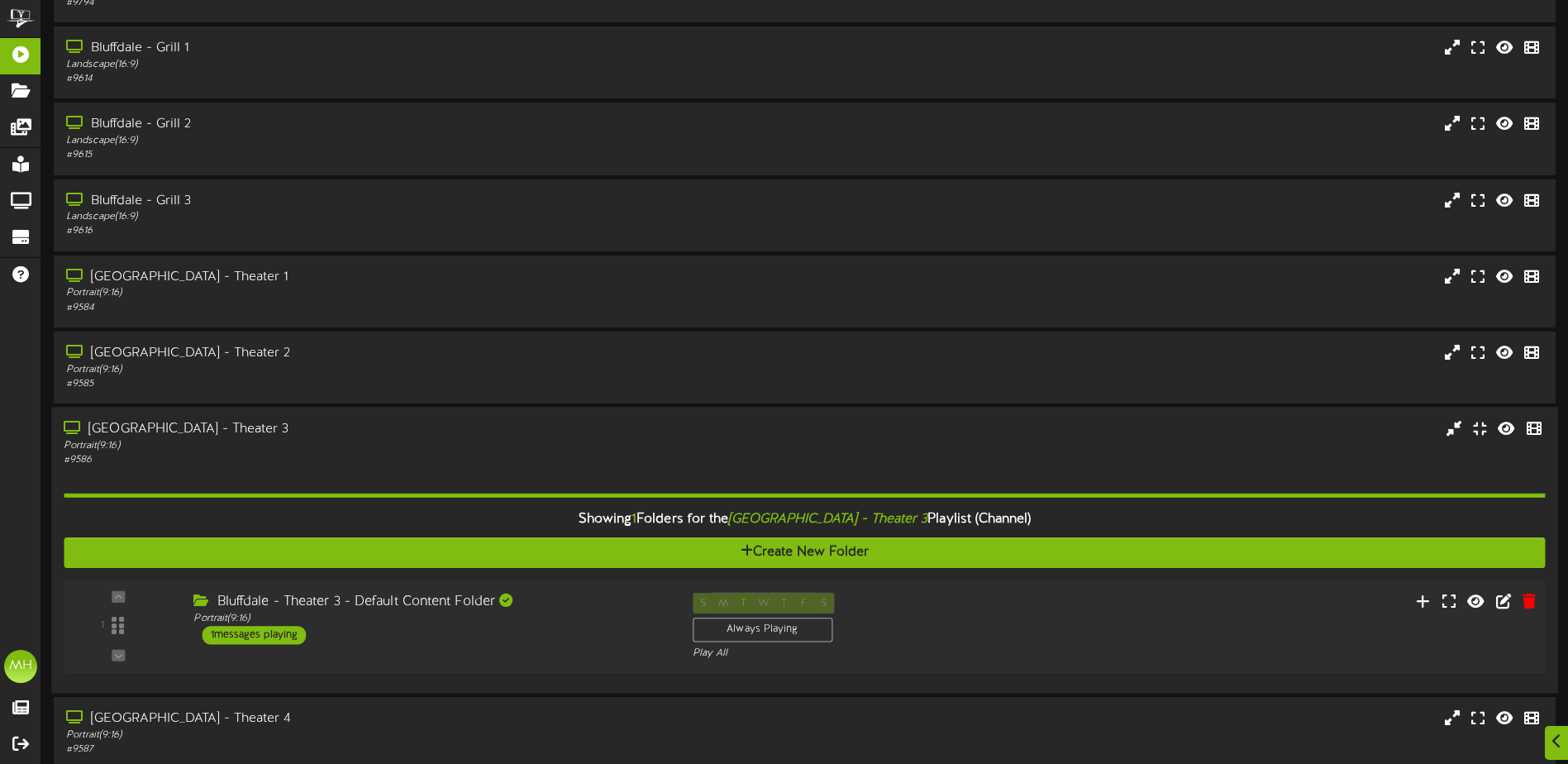
click at [423, 628] on div "Bluffdale - Theater 3 - Default Content Folder Portrait ( 9:16 ) 1 messages pla…" at bounding box center [431, 618] width 499 height 52
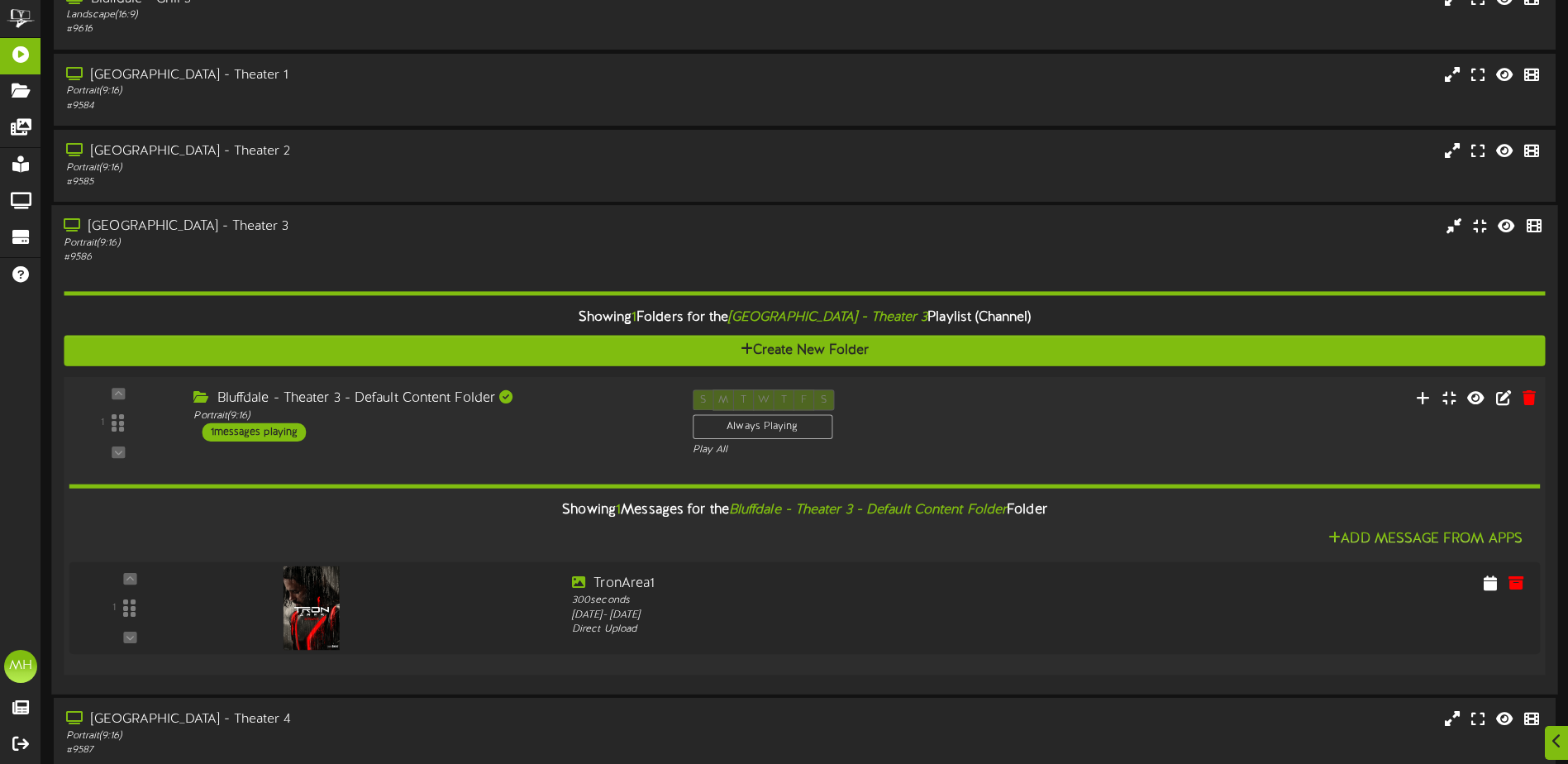
scroll to position [1735, 0]
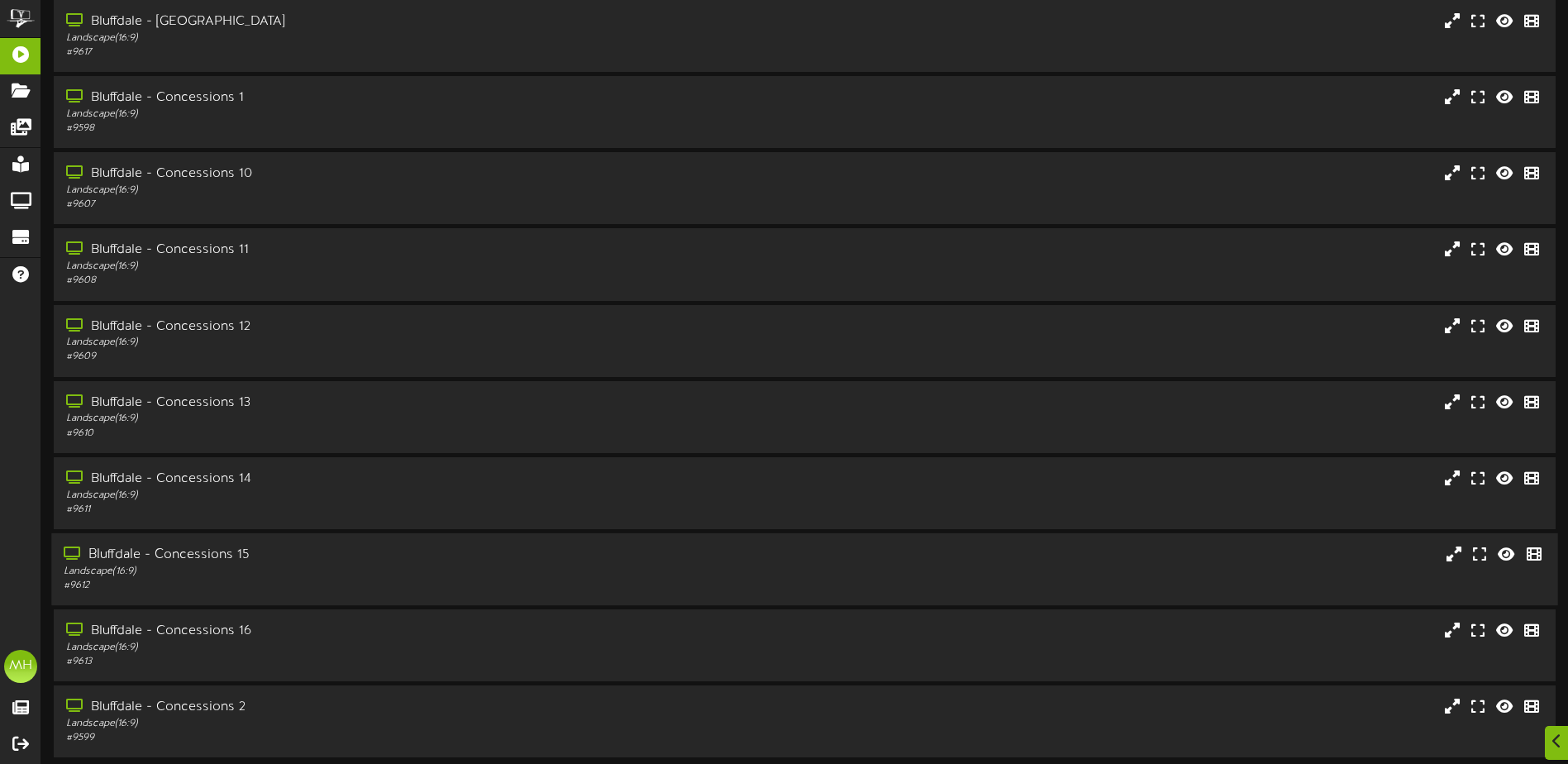
scroll to position [123, 0]
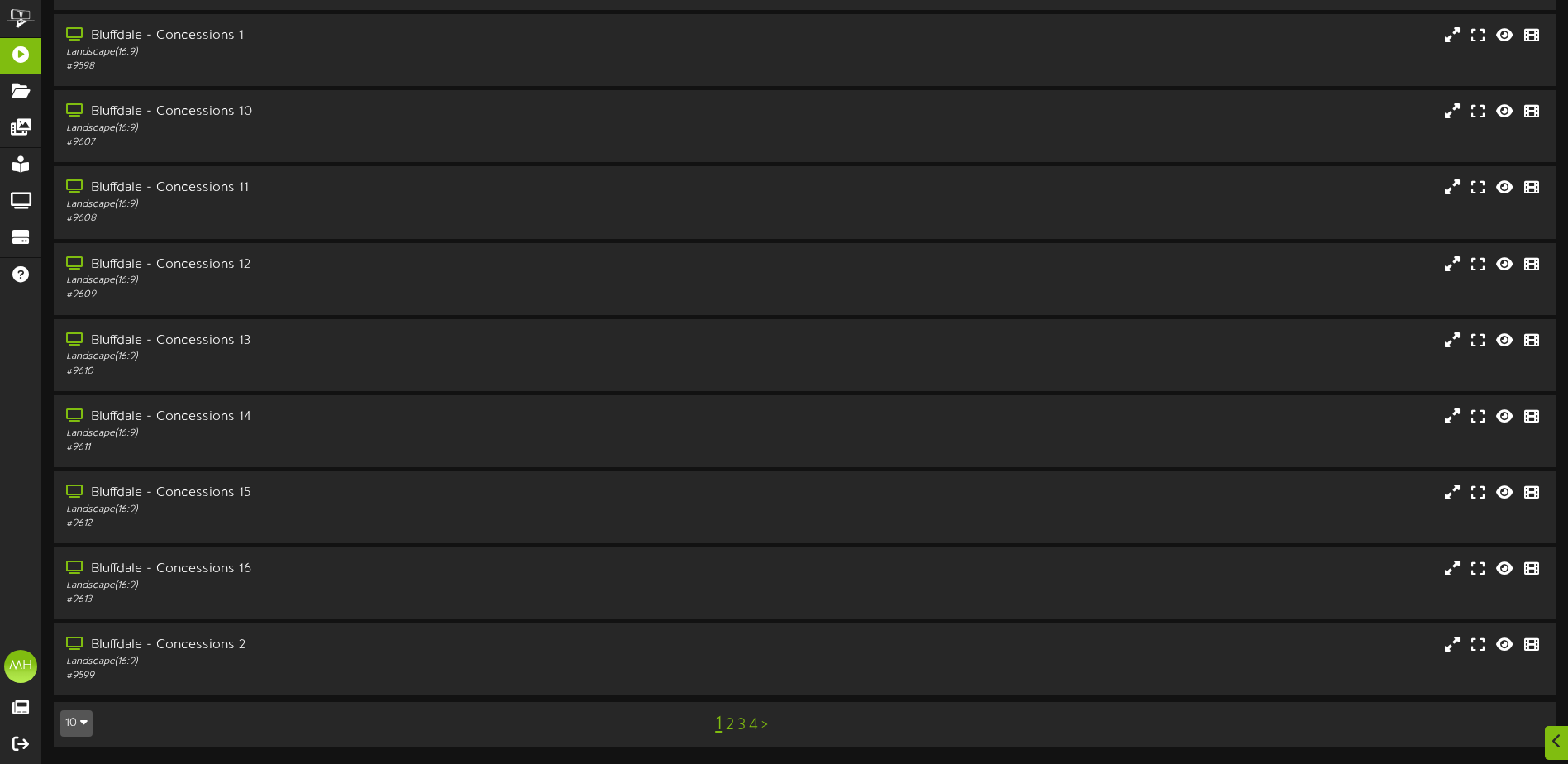
click at [73, 720] on button "10" at bounding box center [77, 723] width 33 height 26
click at [66, 699] on div "100" at bounding box center [77, 690] width 32 height 25
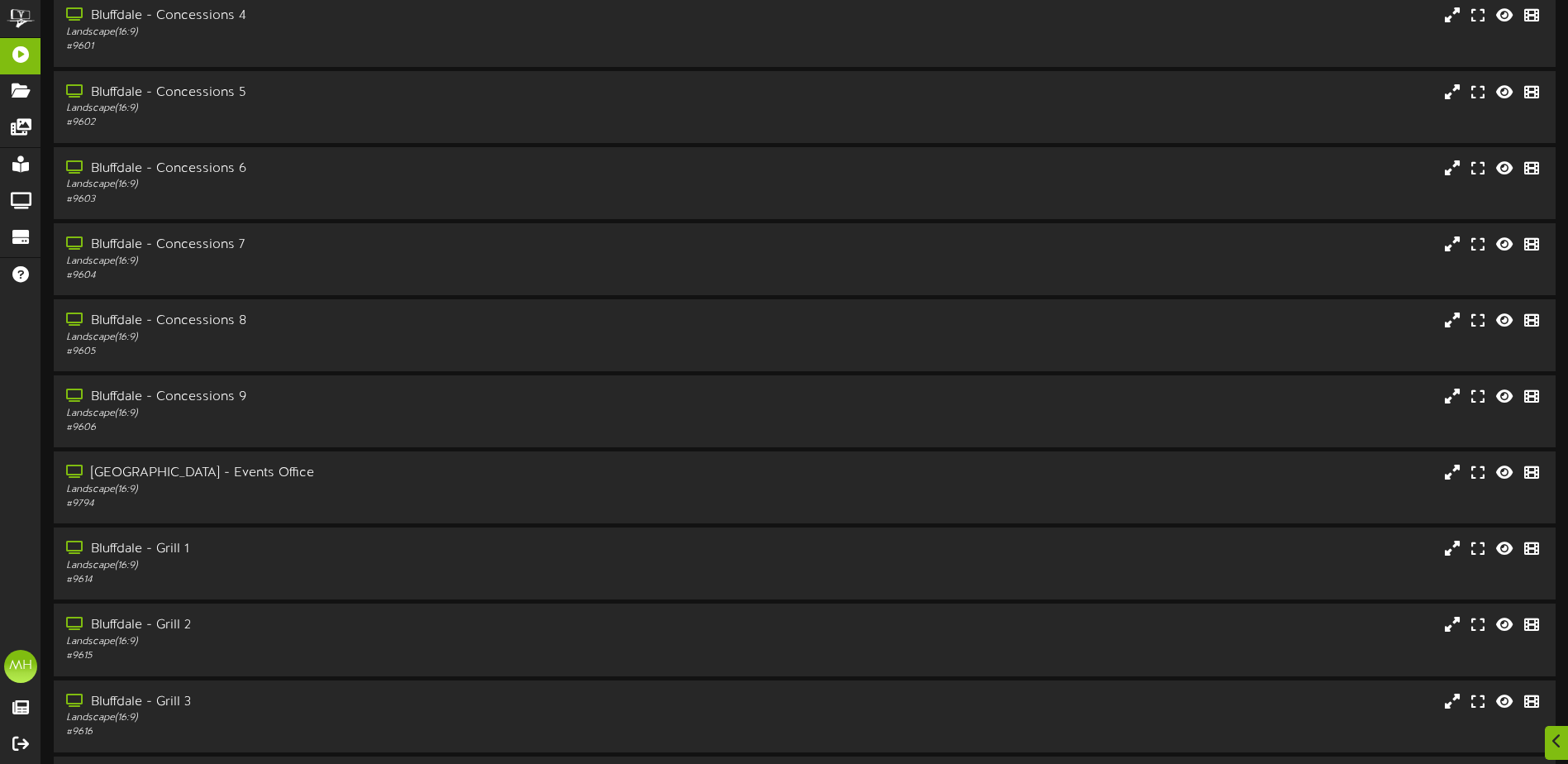
scroll to position [1239, 0]
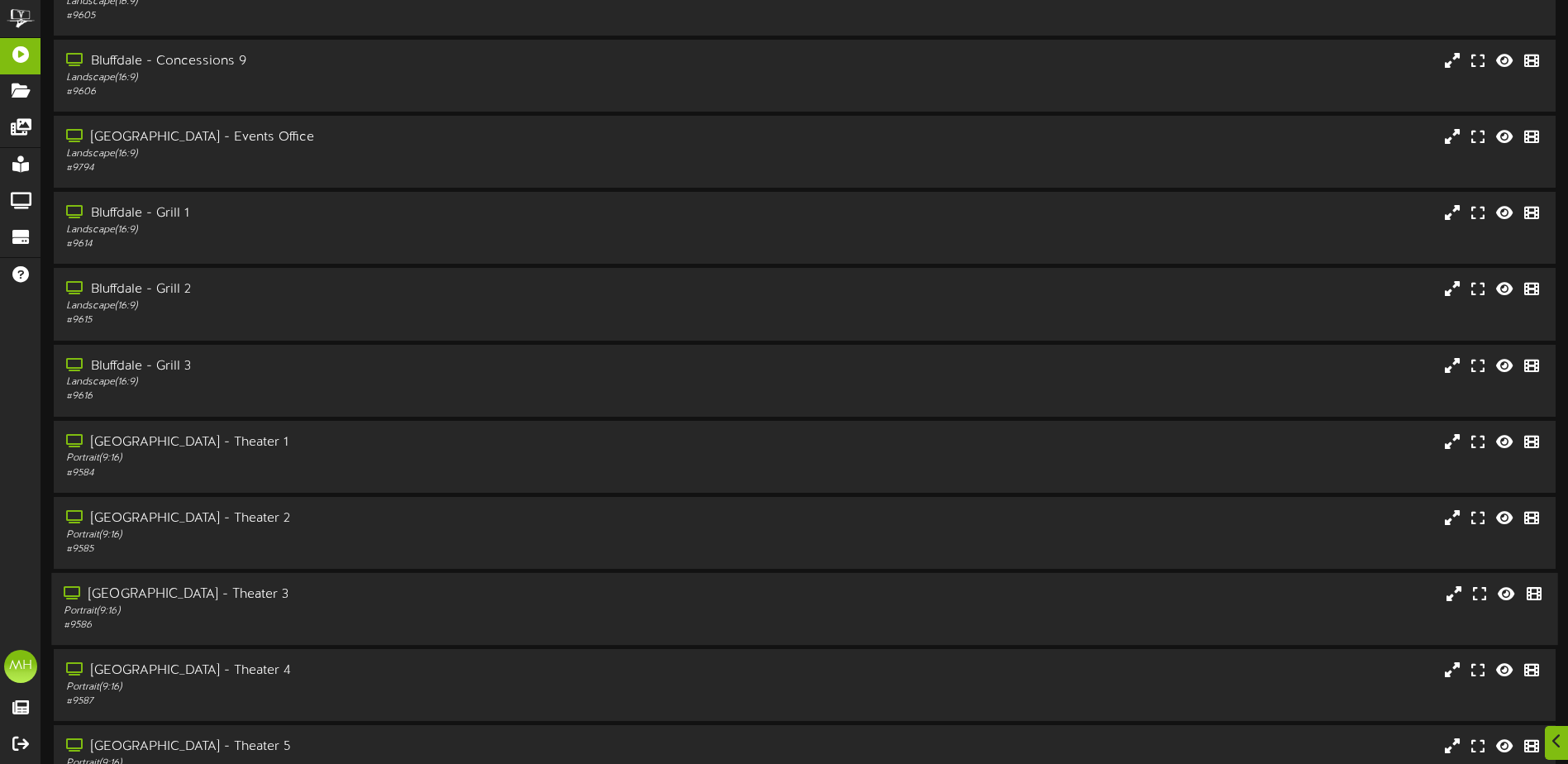
click at [235, 587] on div "[GEOGRAPHIC_DATA] - Theater 3" at bounding box center [364, 594] width 602 height 19
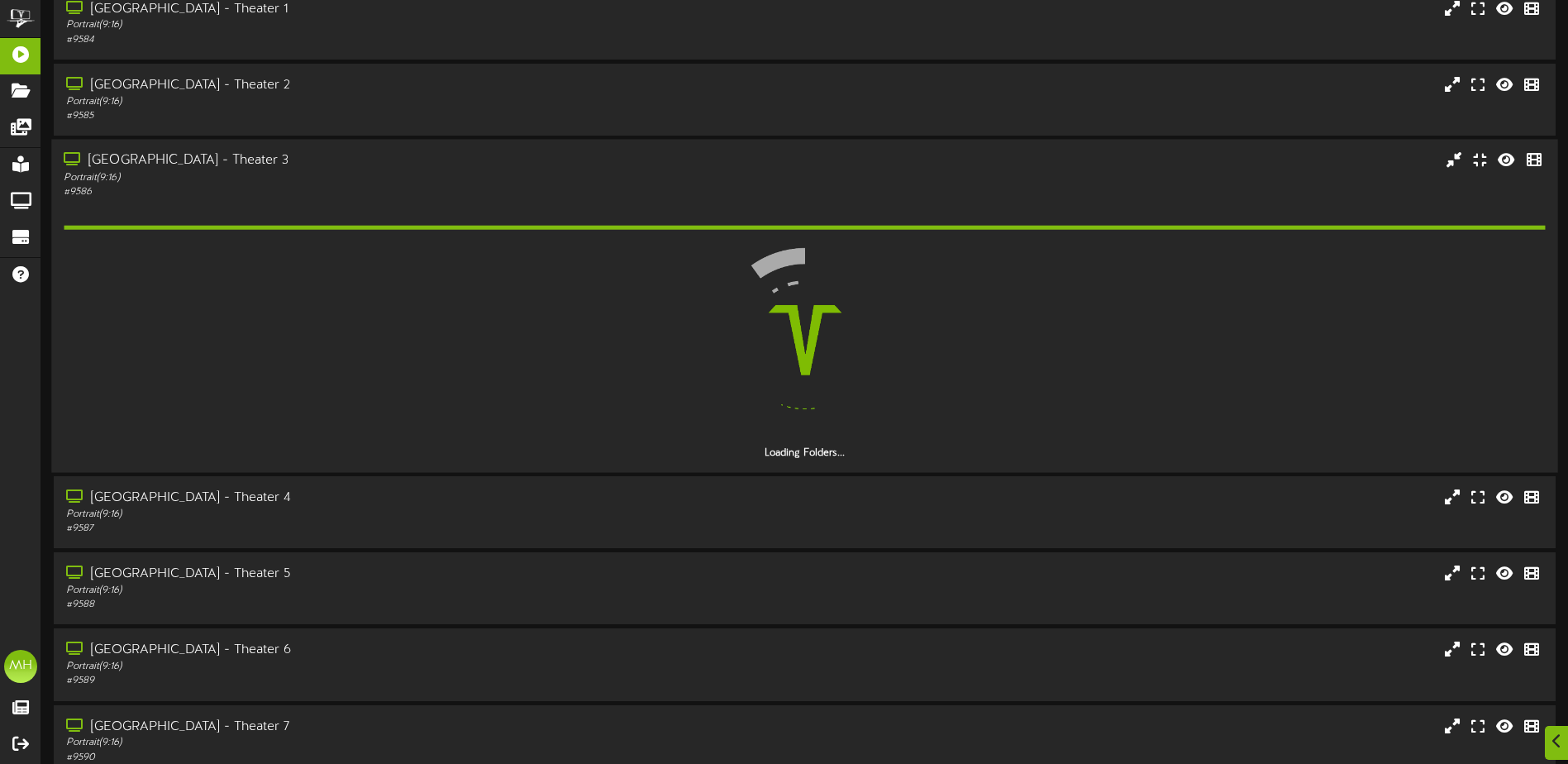
scroll to position [1735, 0]
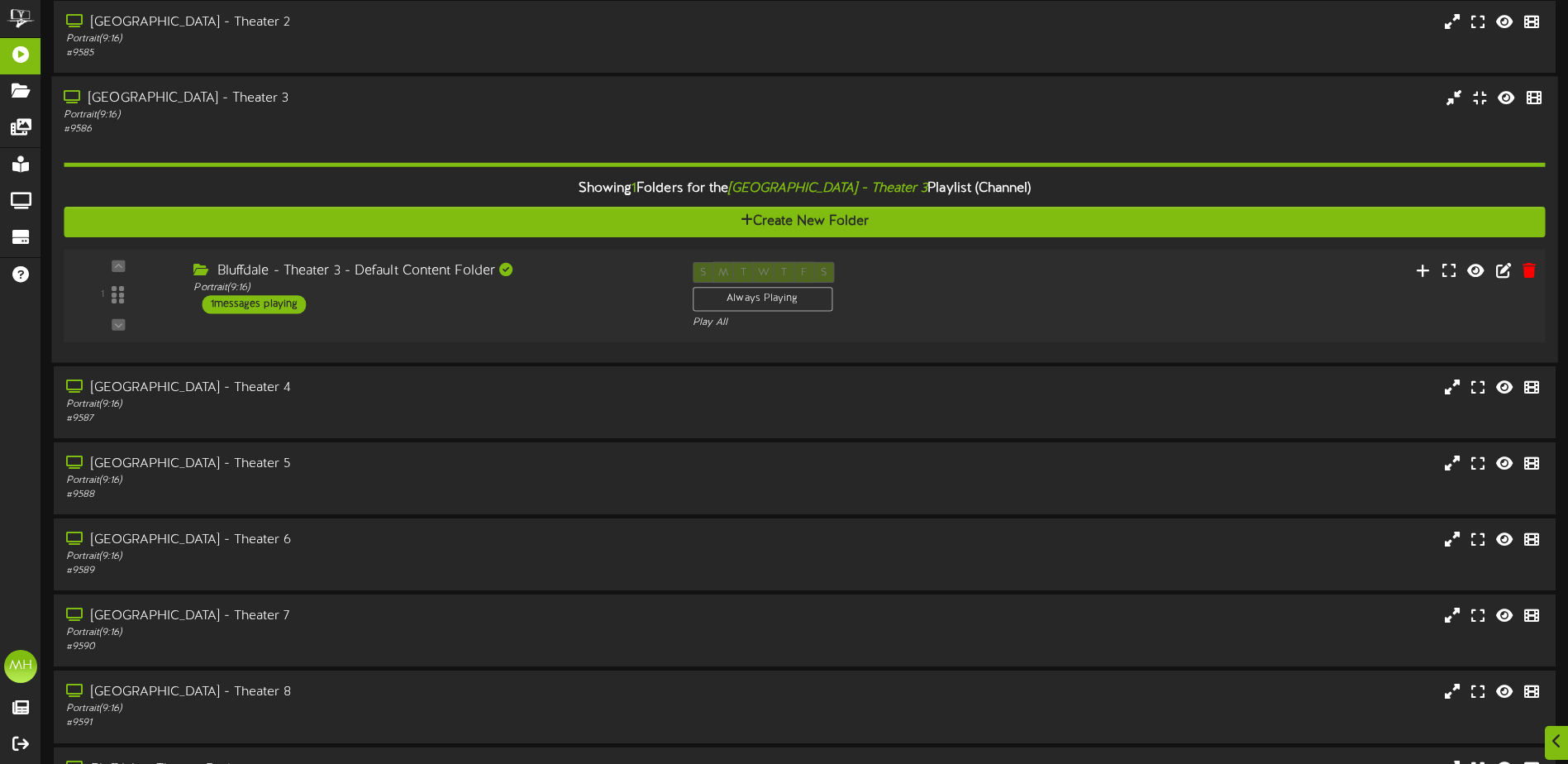
click at [580, 322] on div "1 ( 9:16" at bounding box center [804, 295] width 1496 height 68
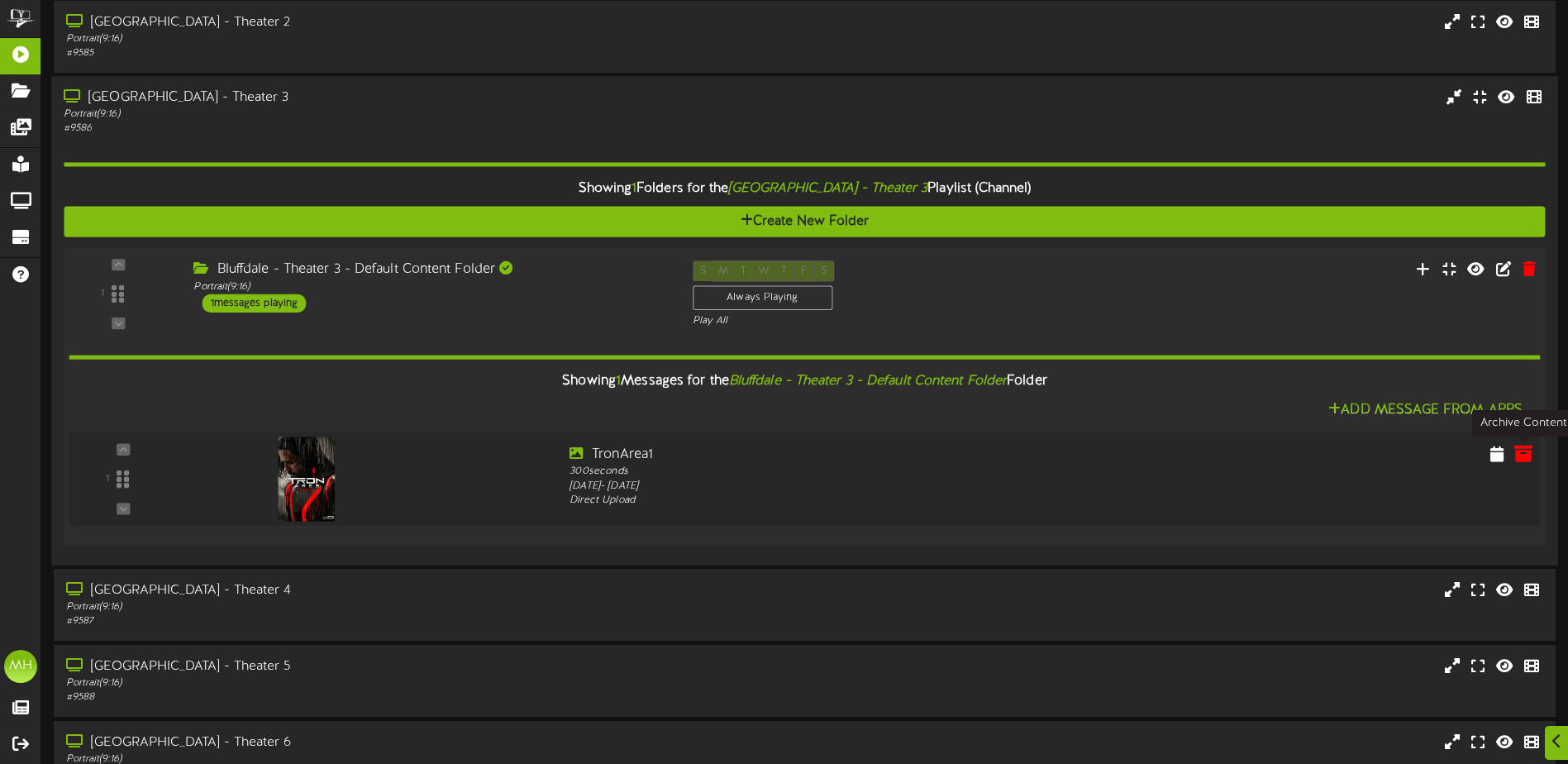
click at [1531, 456] on icon at bounding box center [1522, 452] width 18 height 18
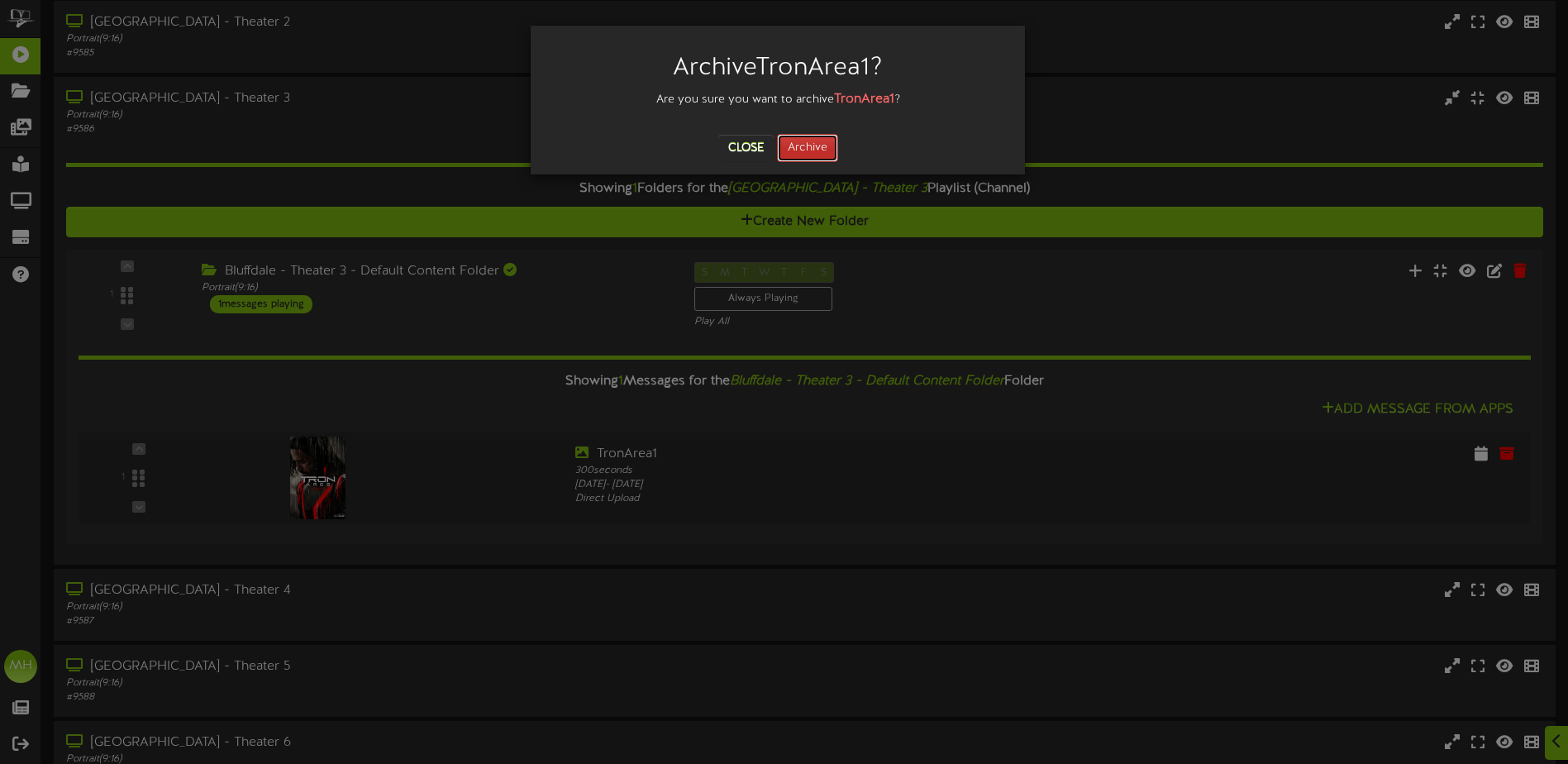
click at [809, 137] on button "Archive" at bounding box center [807, 148] width 61 height 28
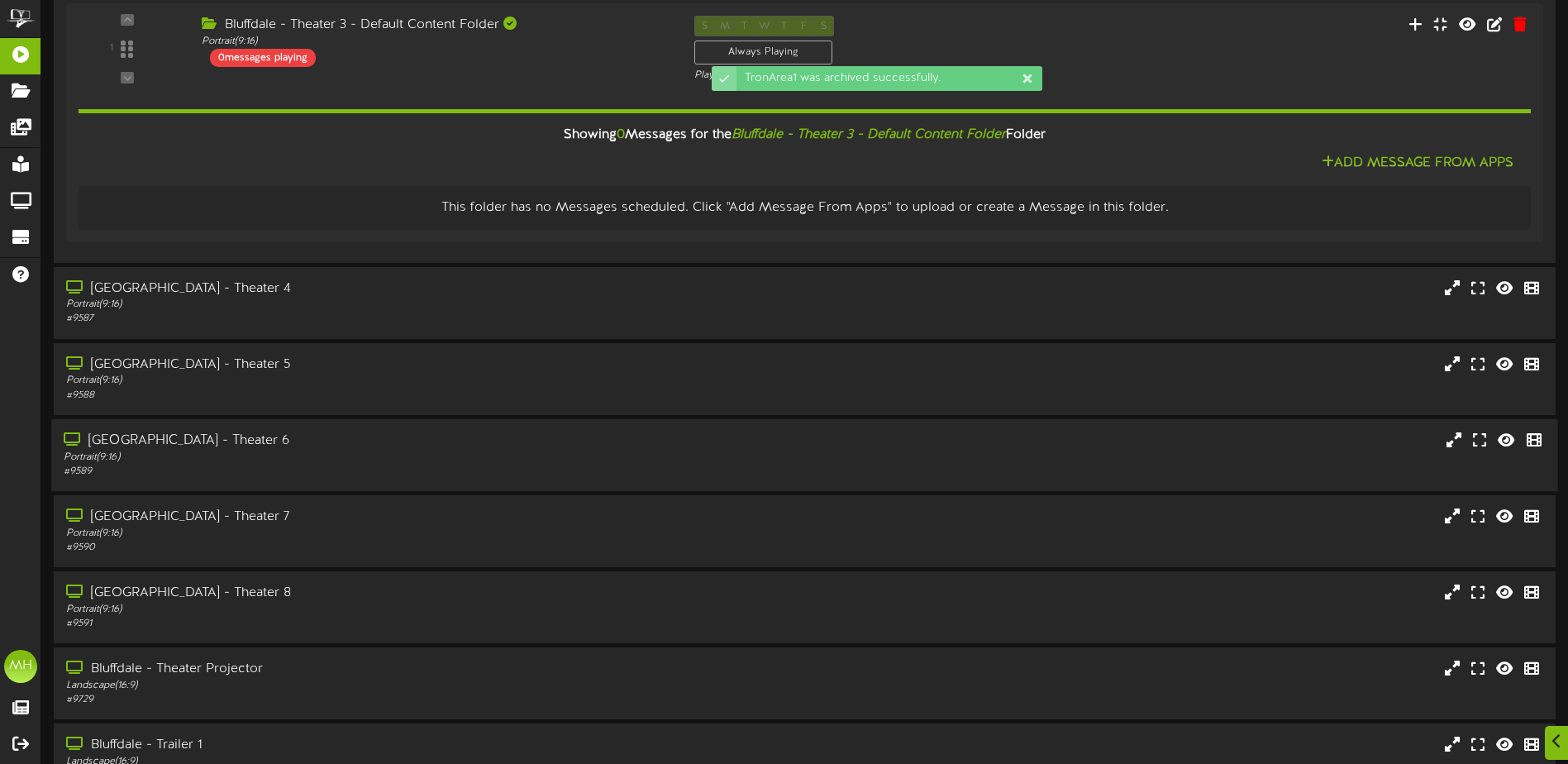
scroll to position [1984, 0]
click at [293, 391] on div "# 9588" at bounding box center [364, 393] width 602 height 14
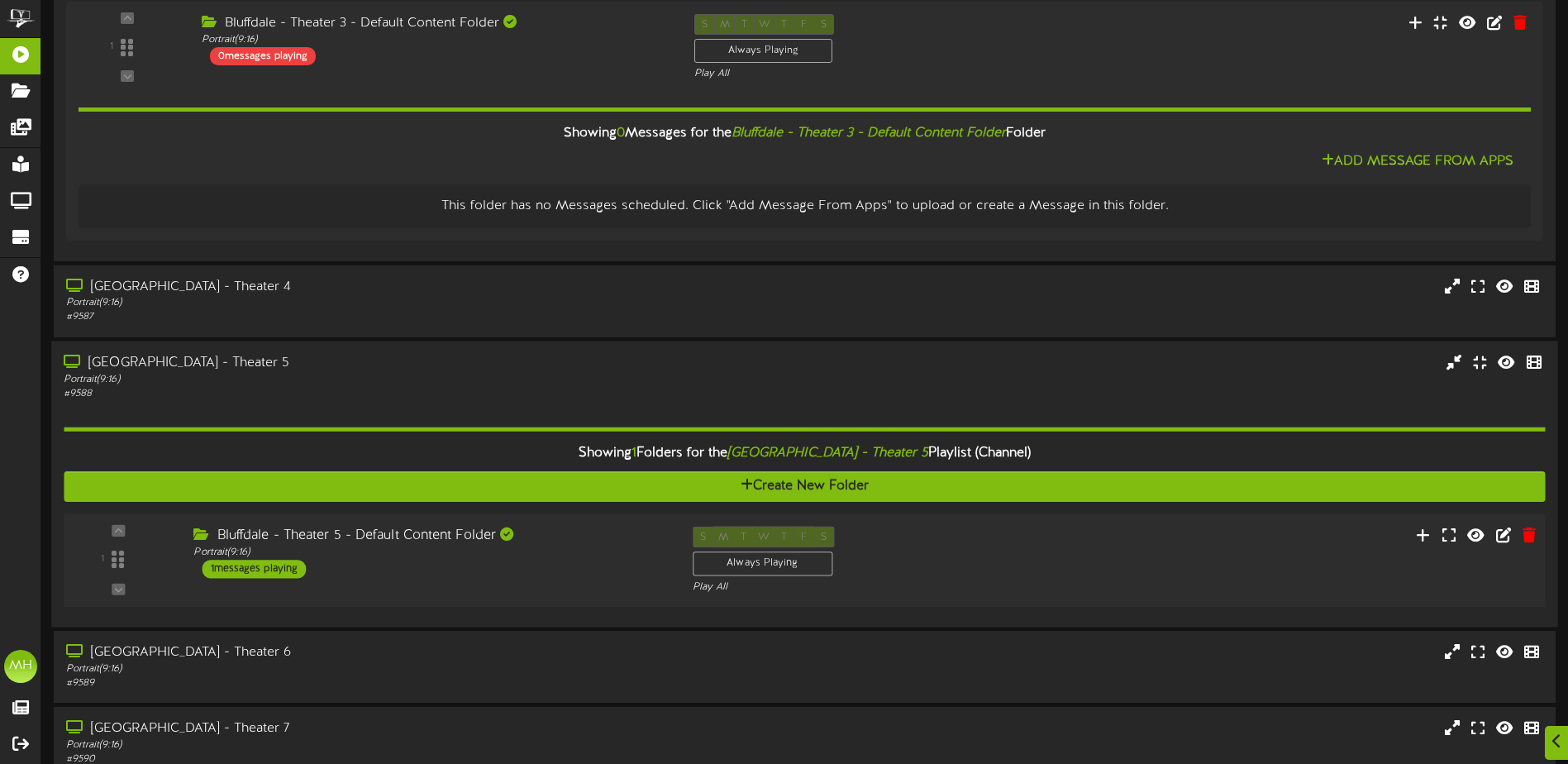
click at [527, 575] on div "Bluffdale - Theater 5 - Default Content Folder Portrait ( 9:16 ) 1 messages pla…" at bounding box center [431, 552] width 499 height 52
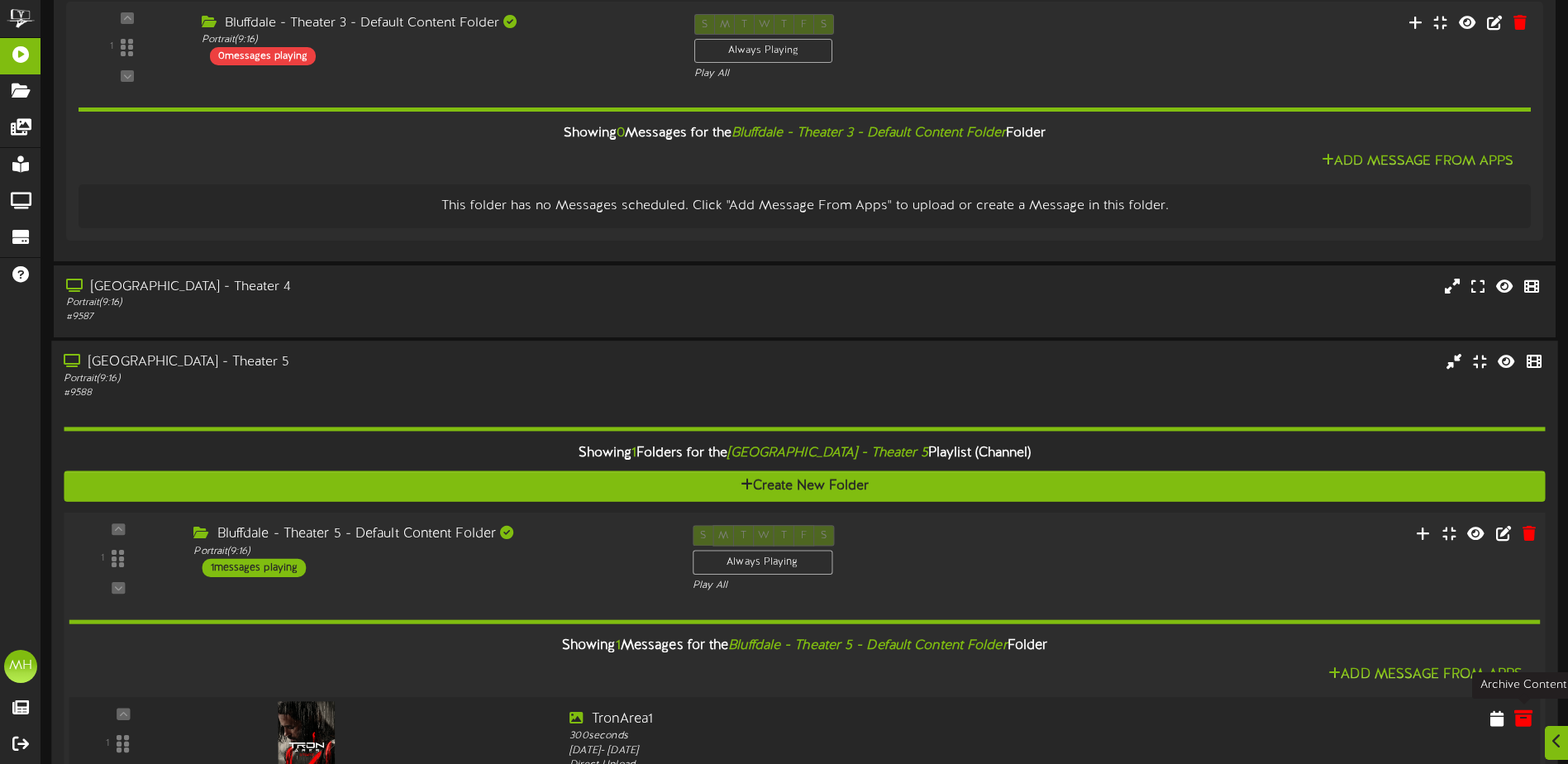
click at [1521, 716] on icon at bounding box center [1522, 716] width 18 height 18
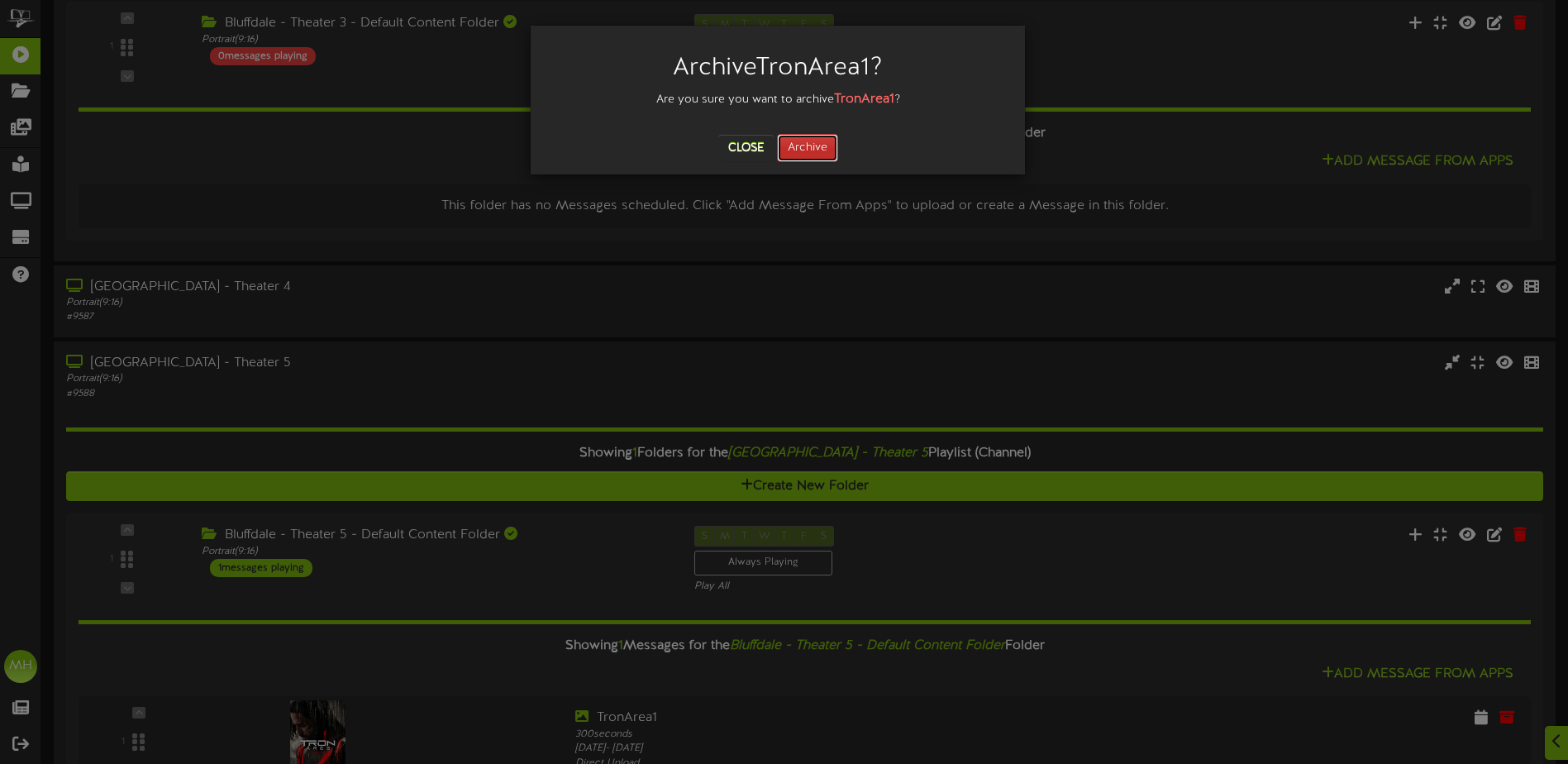
click at [792, 148] on button "Archive" at bounding box center [807, 148] width 61 height 28
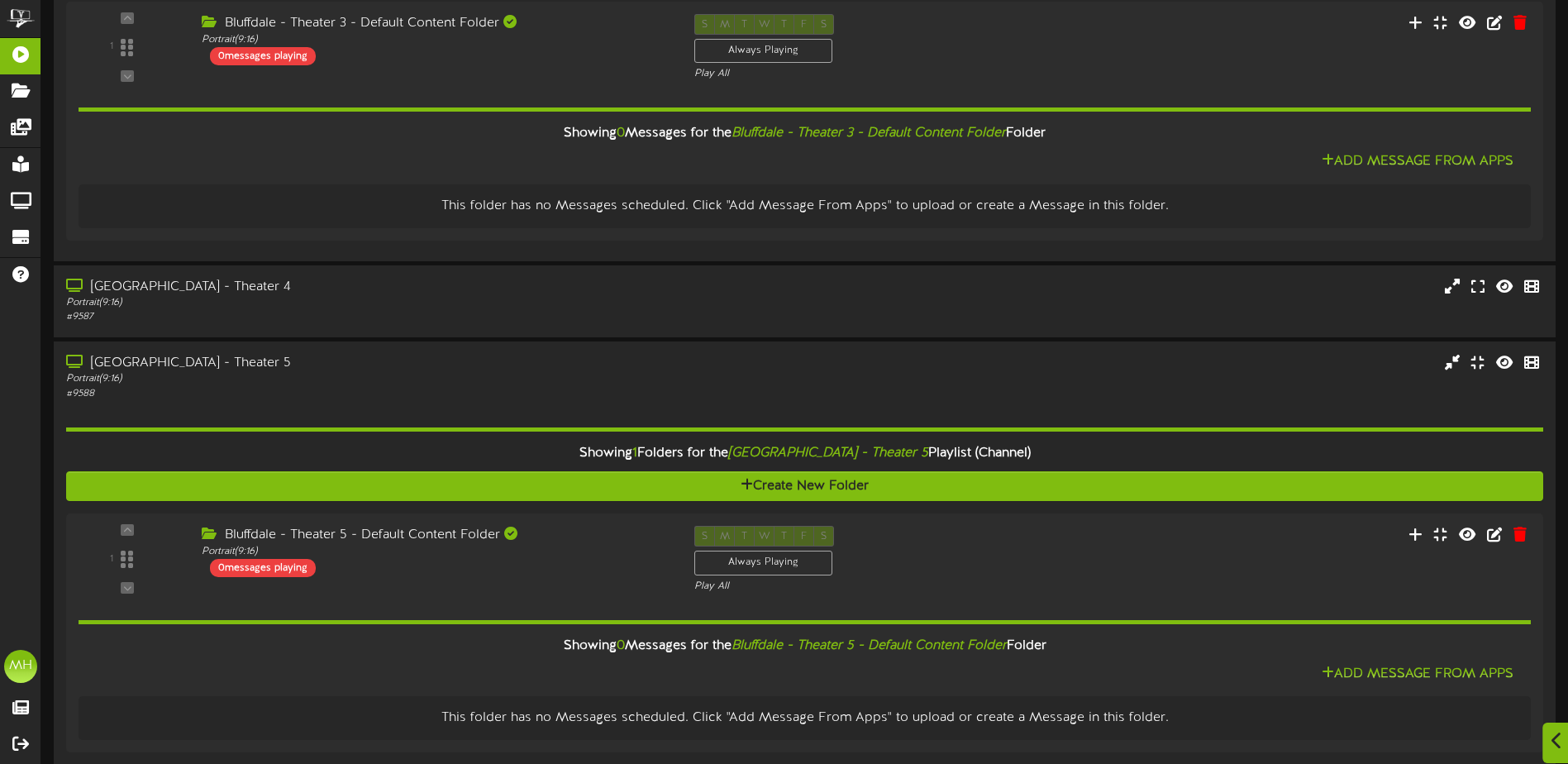
click at [1555, 740] on icon at bounding box center [1557, 740] width 11 height 18
click at [1519, 672] on div at bounding box center [1527, 665] width 48 height 48
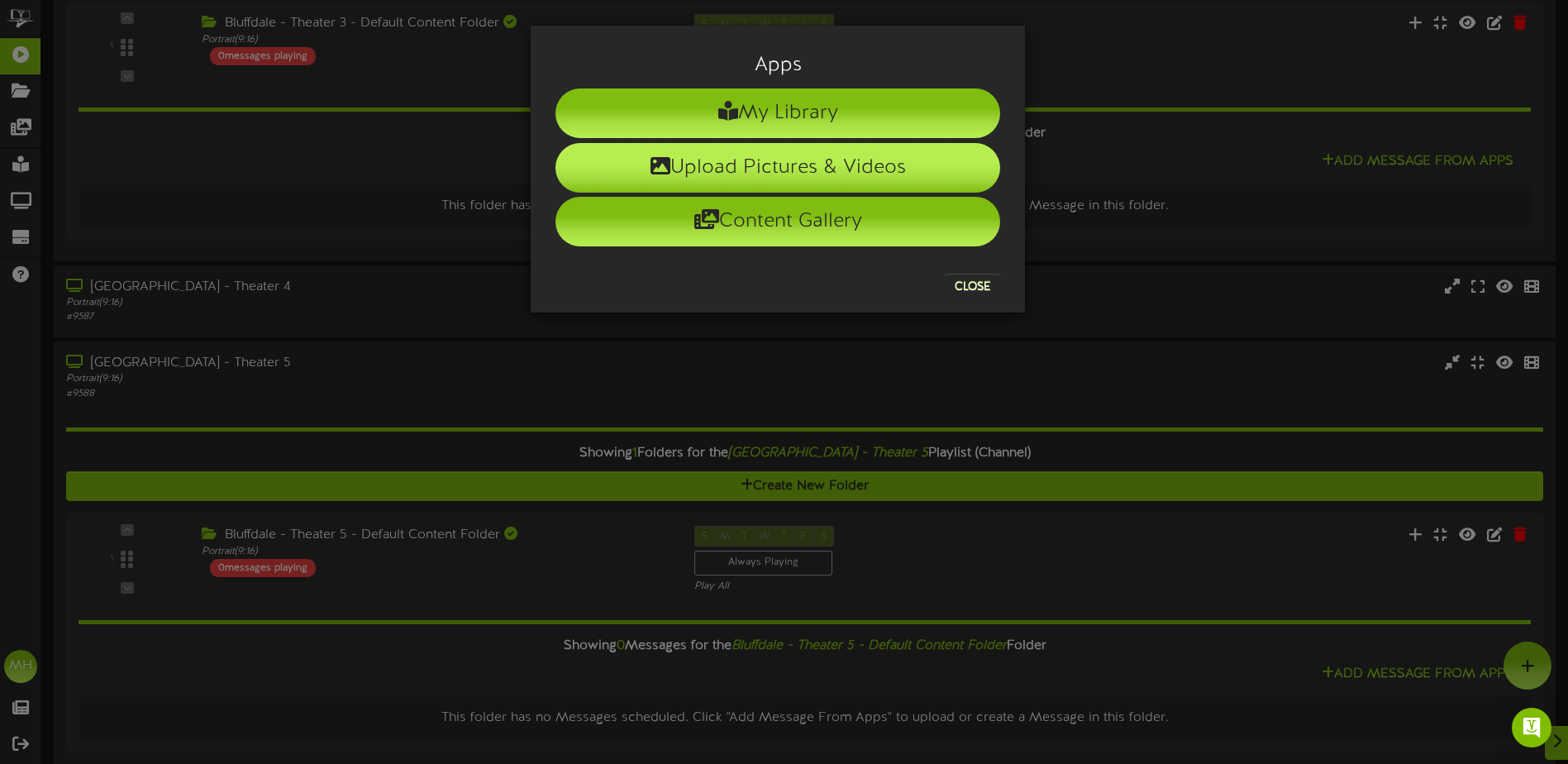
click at [883, 157] on li "Upload Pictures & Videos" at bounding box center [778, 167] width 445 height 50
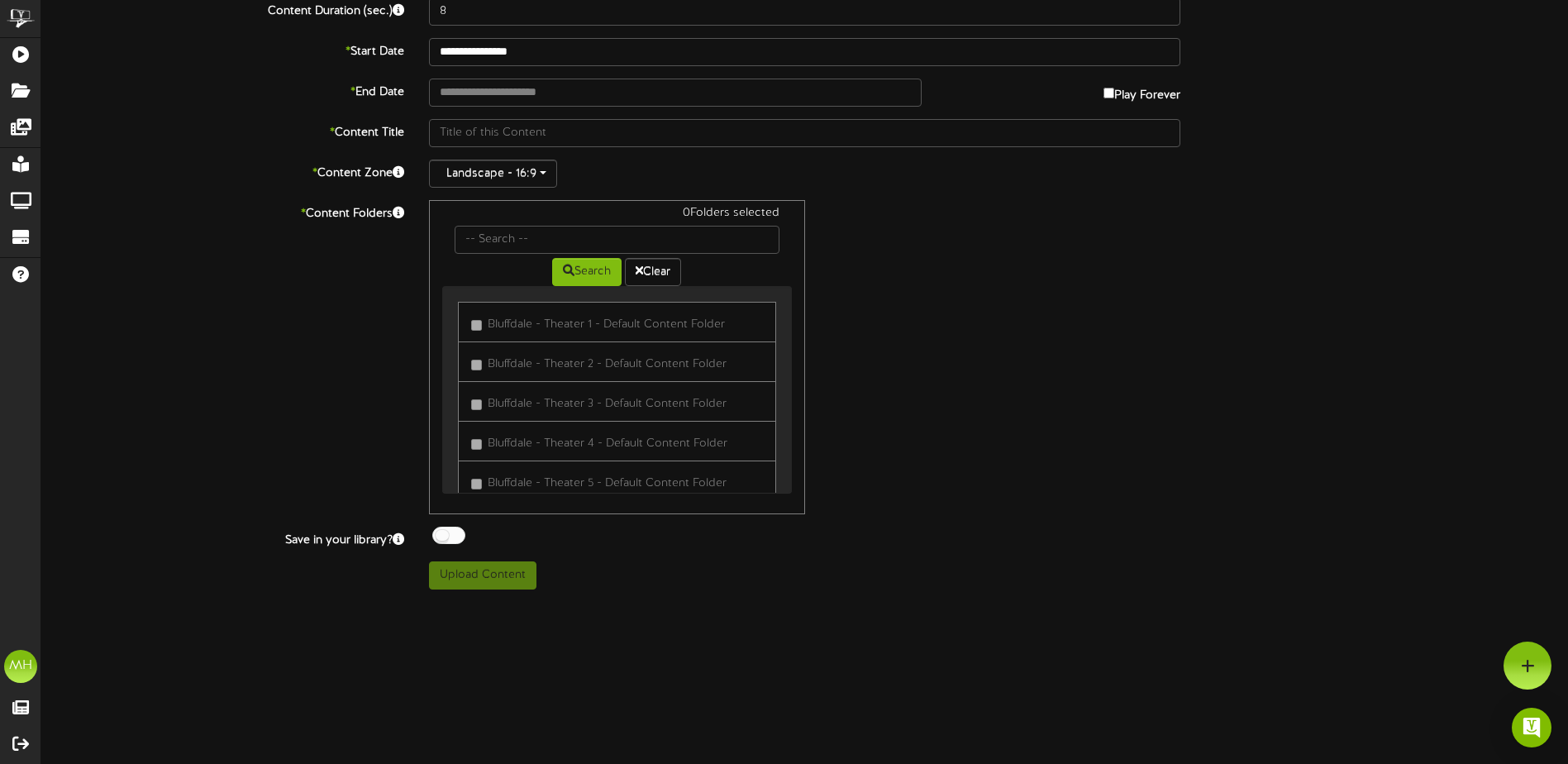
scroll to position [6, 0]
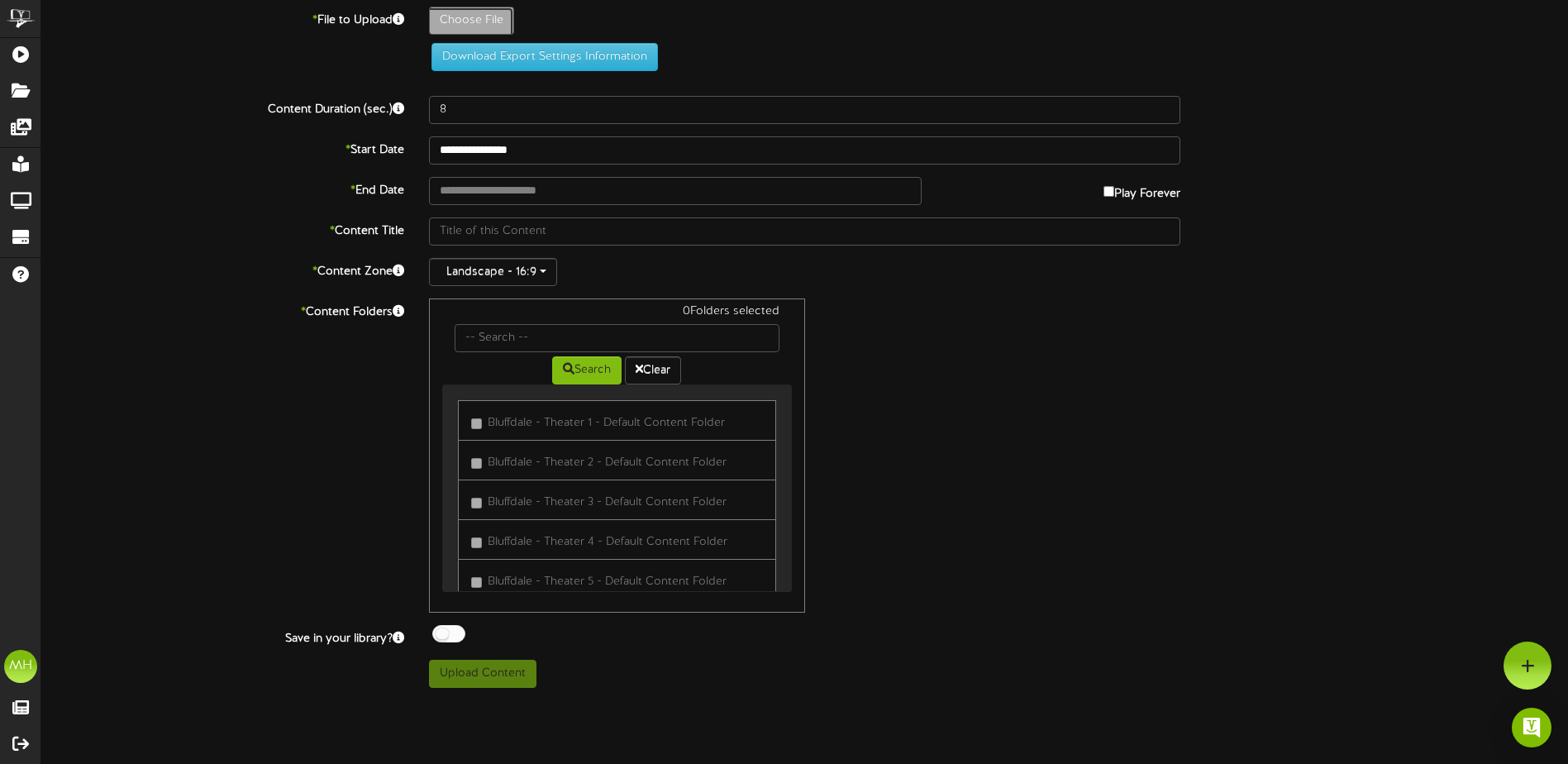
type input "**********"
type input "TronArea1"
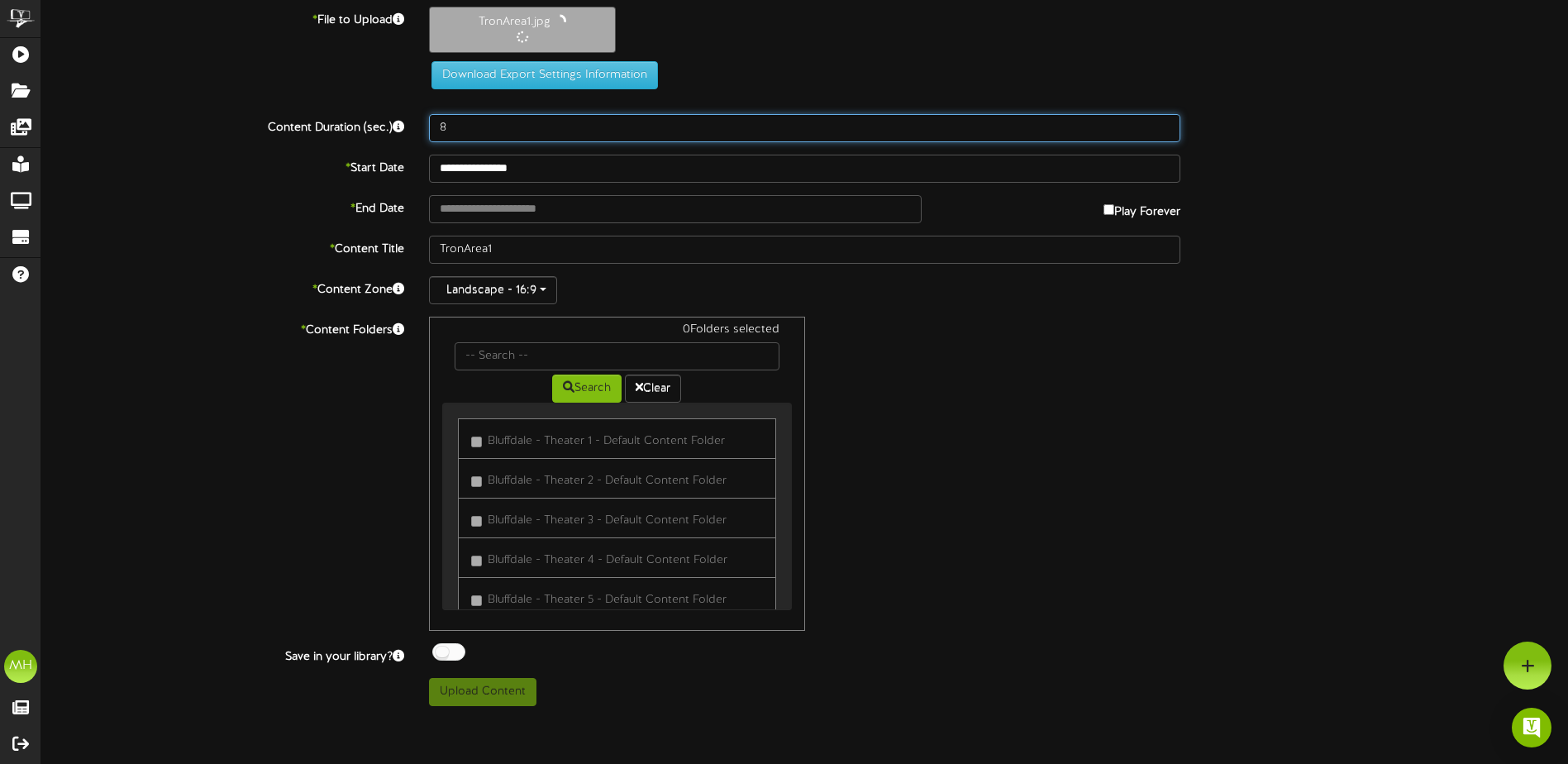
drag, startPoint x: 517, startPoint y: 132, endPoint x: 187, endPoint y: 163, distance: 331.5
click at [273, 158] on div "**********" at bounding box center [804, 356] width 1526 height 700
type input "300"
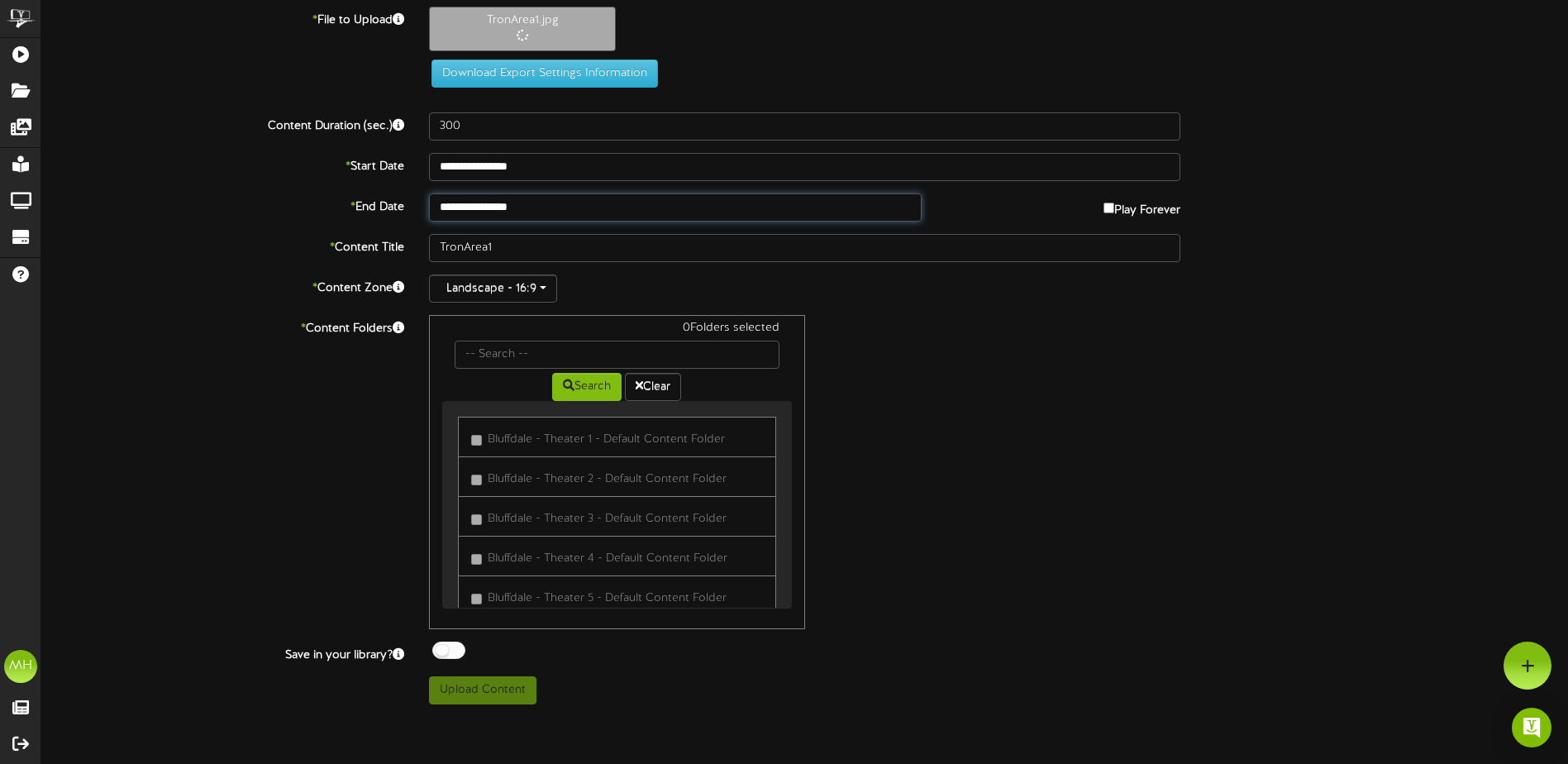
click at [786, 205] on input "**********" at bounding box center [674, 207] width 492 height 28
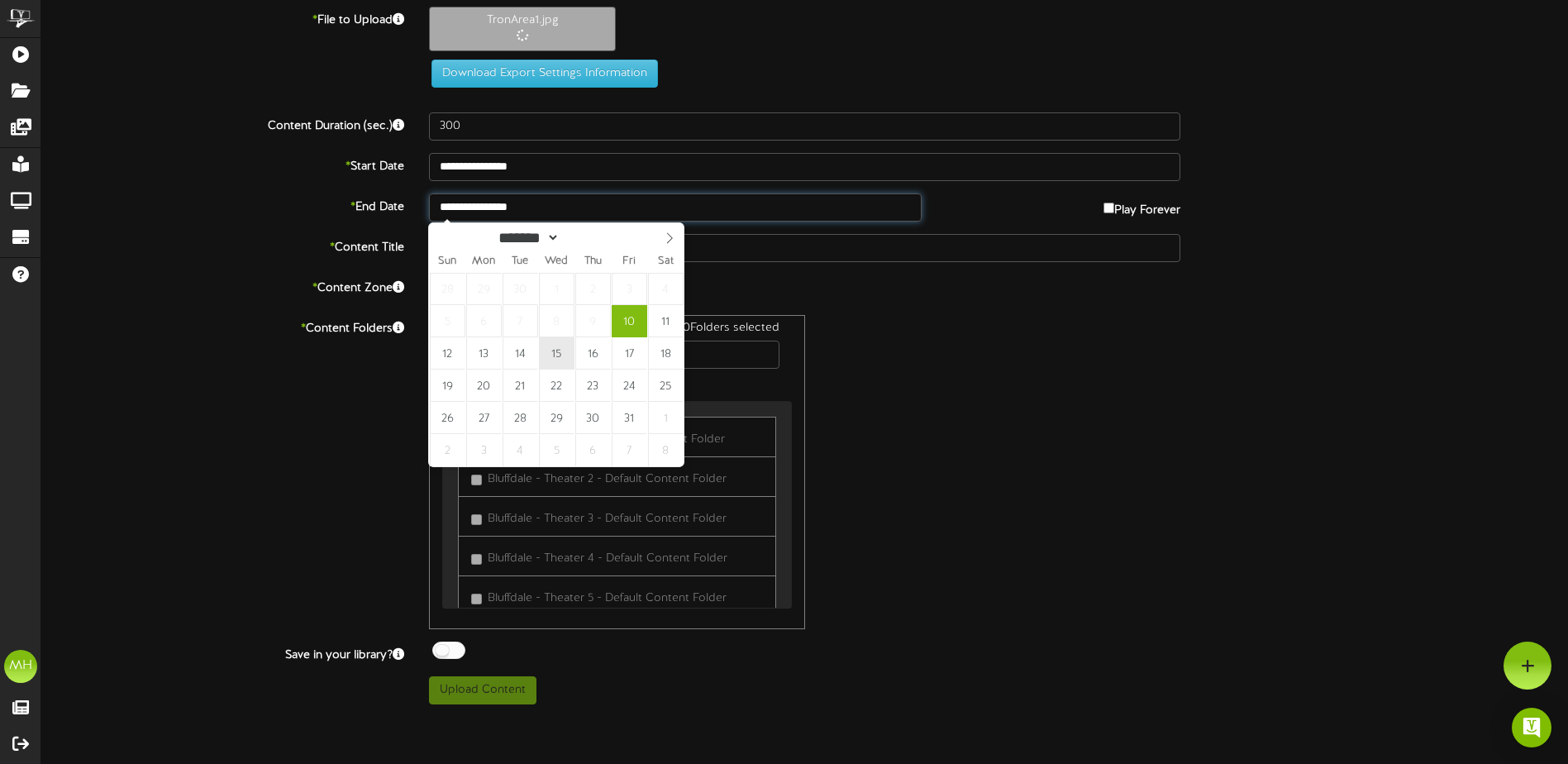
type input "**********"
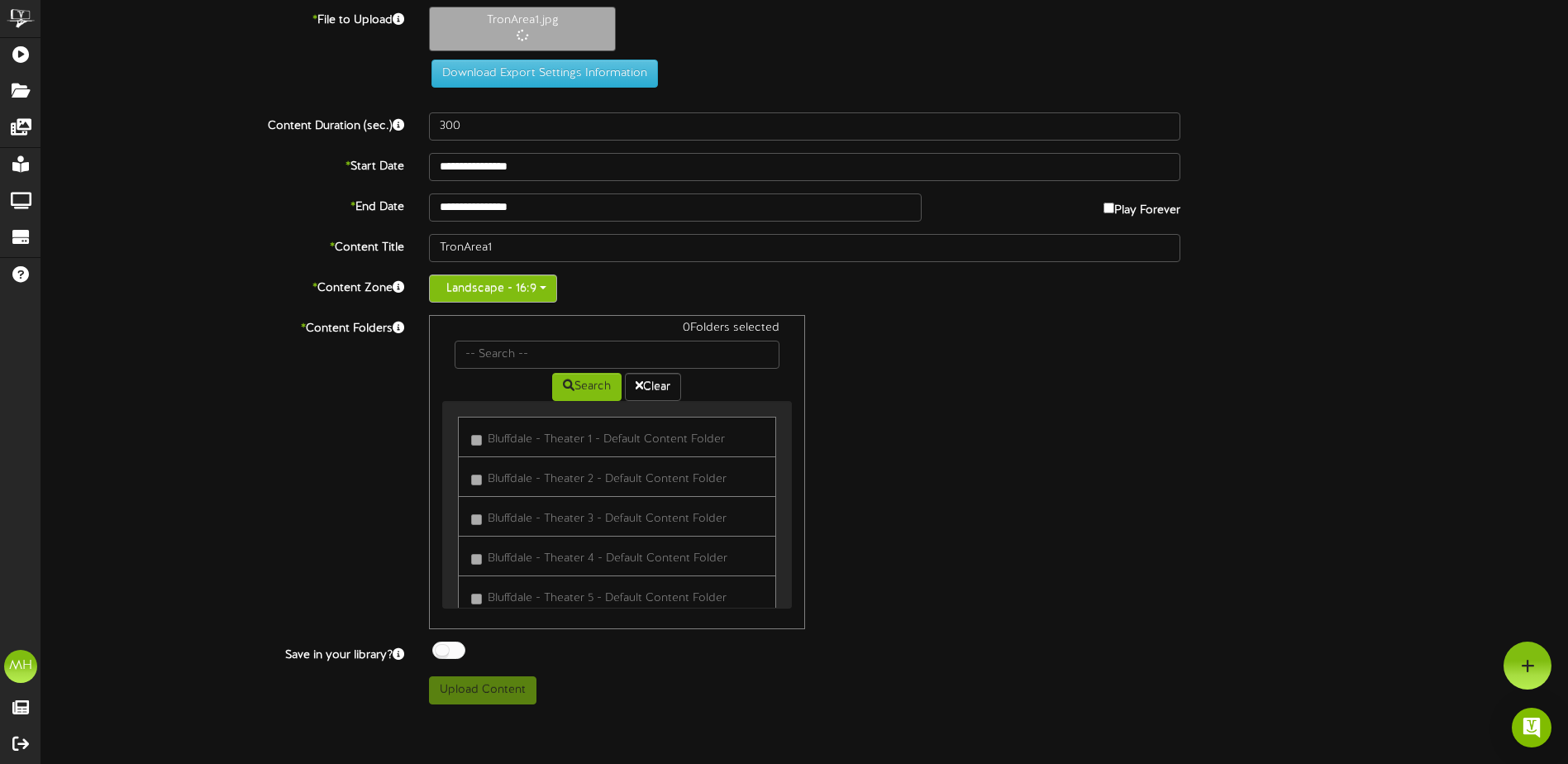
click at [526, 290] on button "Landscape - 16:9" at bounding box center [492, 289] width 128 height 28
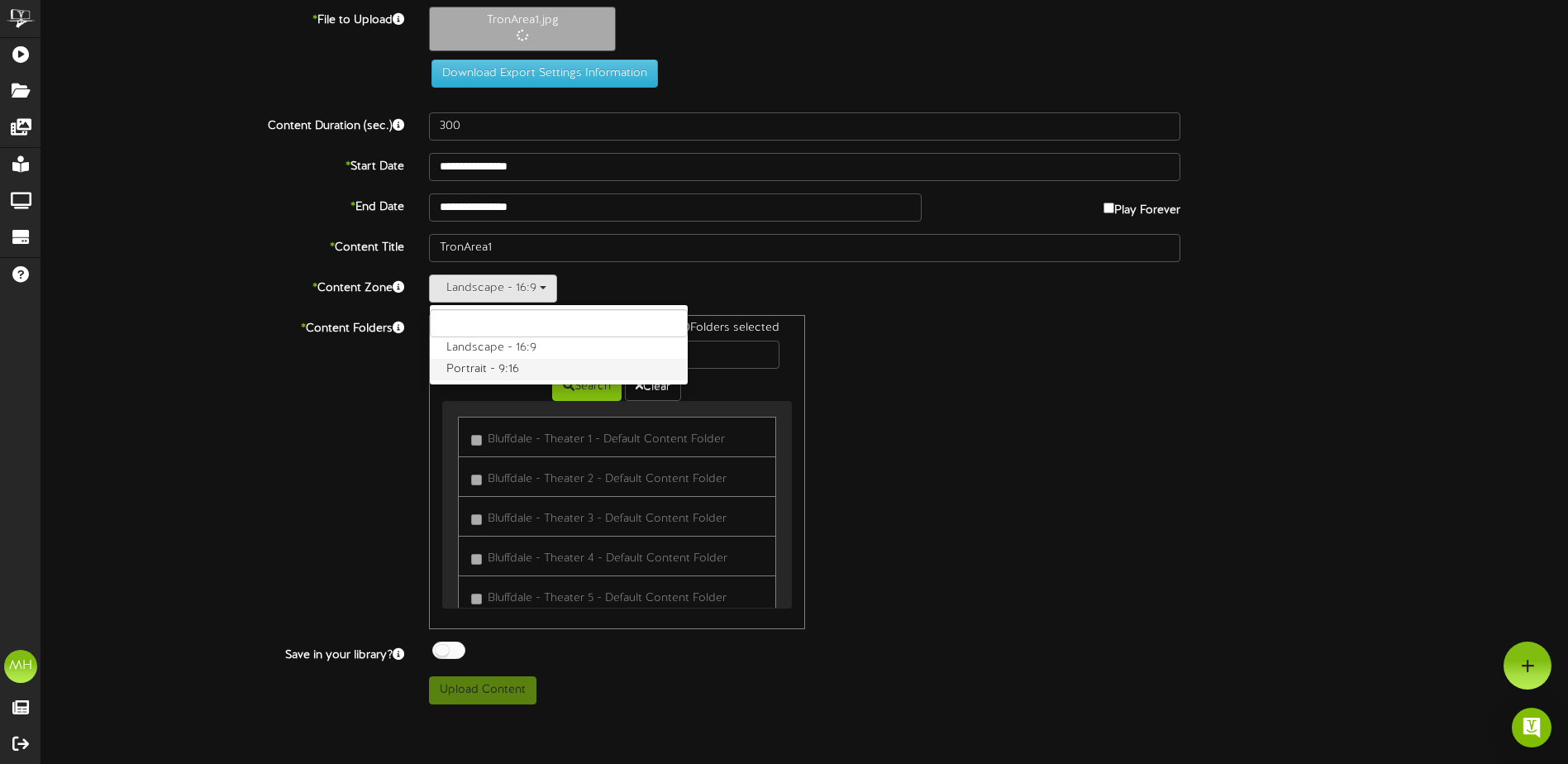
click at [522, 363] on label "Portrait - 9:16" at bounding box center [558, 369] width 258 height 21
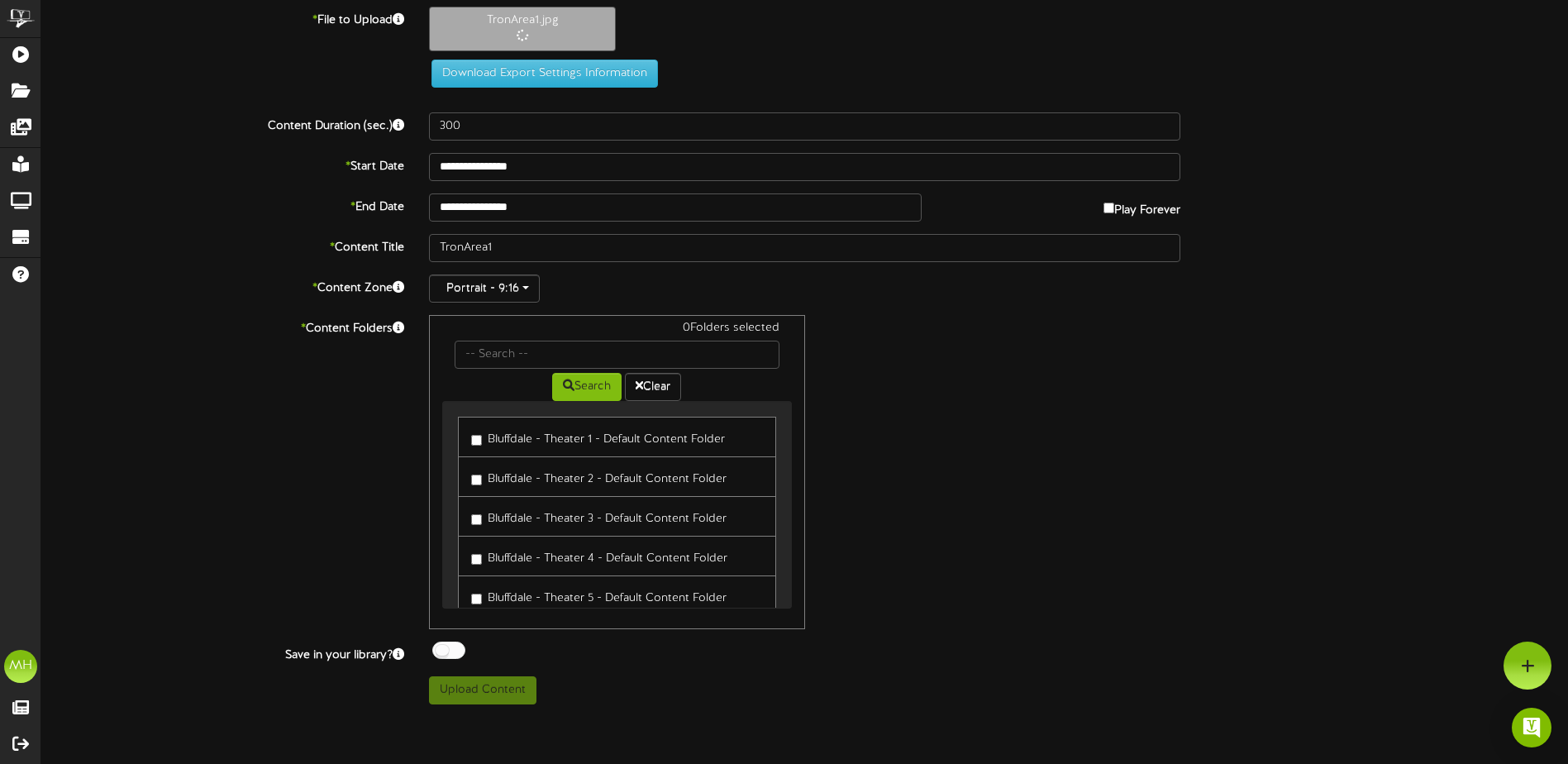
click at [486, 522] on label "Bluffdale - Theater 3 - Default Content Folder" at bounding box center [598, 516] width 255 height 22
click at [471, 684] on button "Upload Content" at bounding box center [482, 690] width 107 height 28
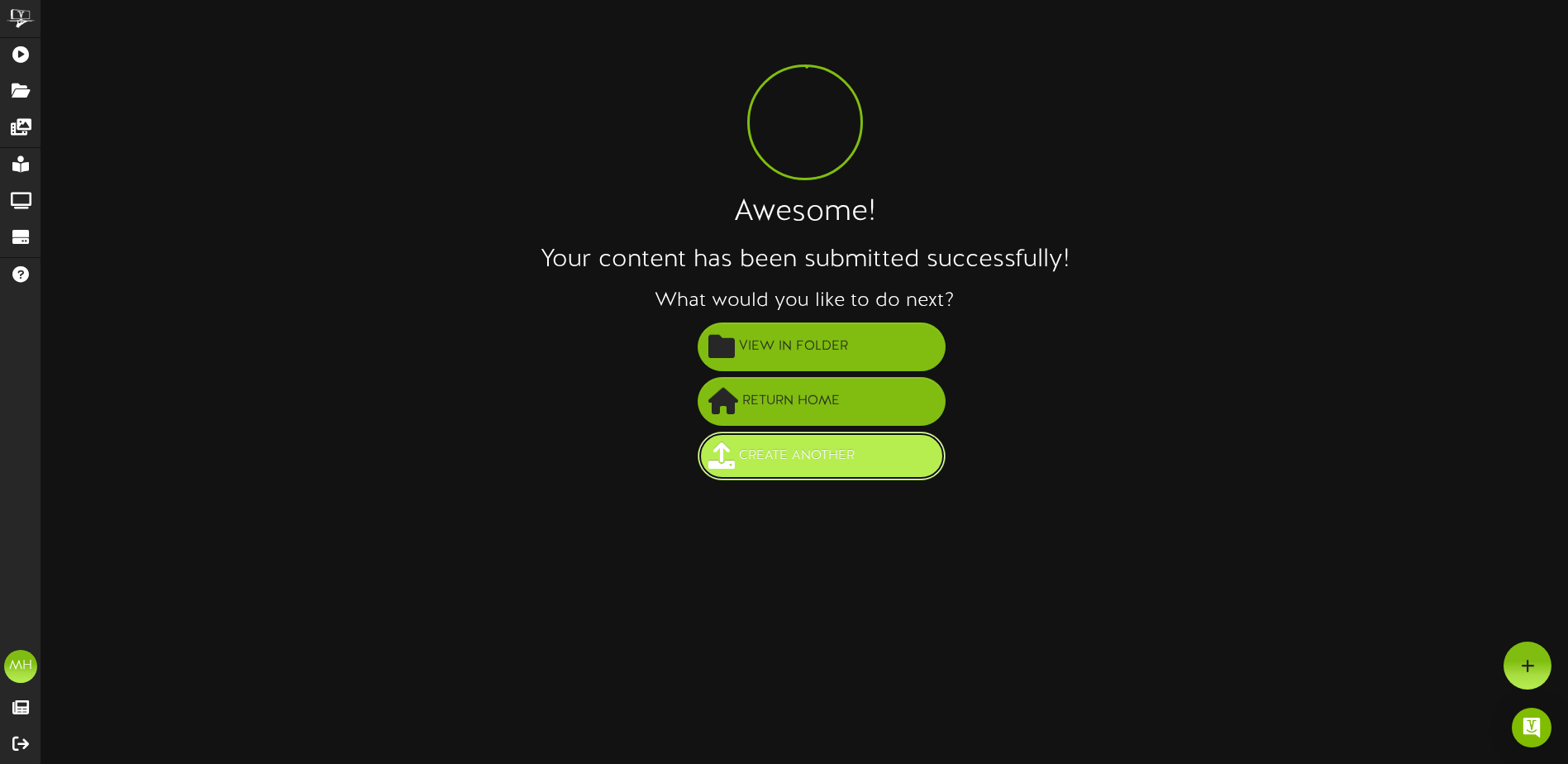
click at [819, 463] on span "Create Another" at bounding box center [797, 455] width 124 height 27
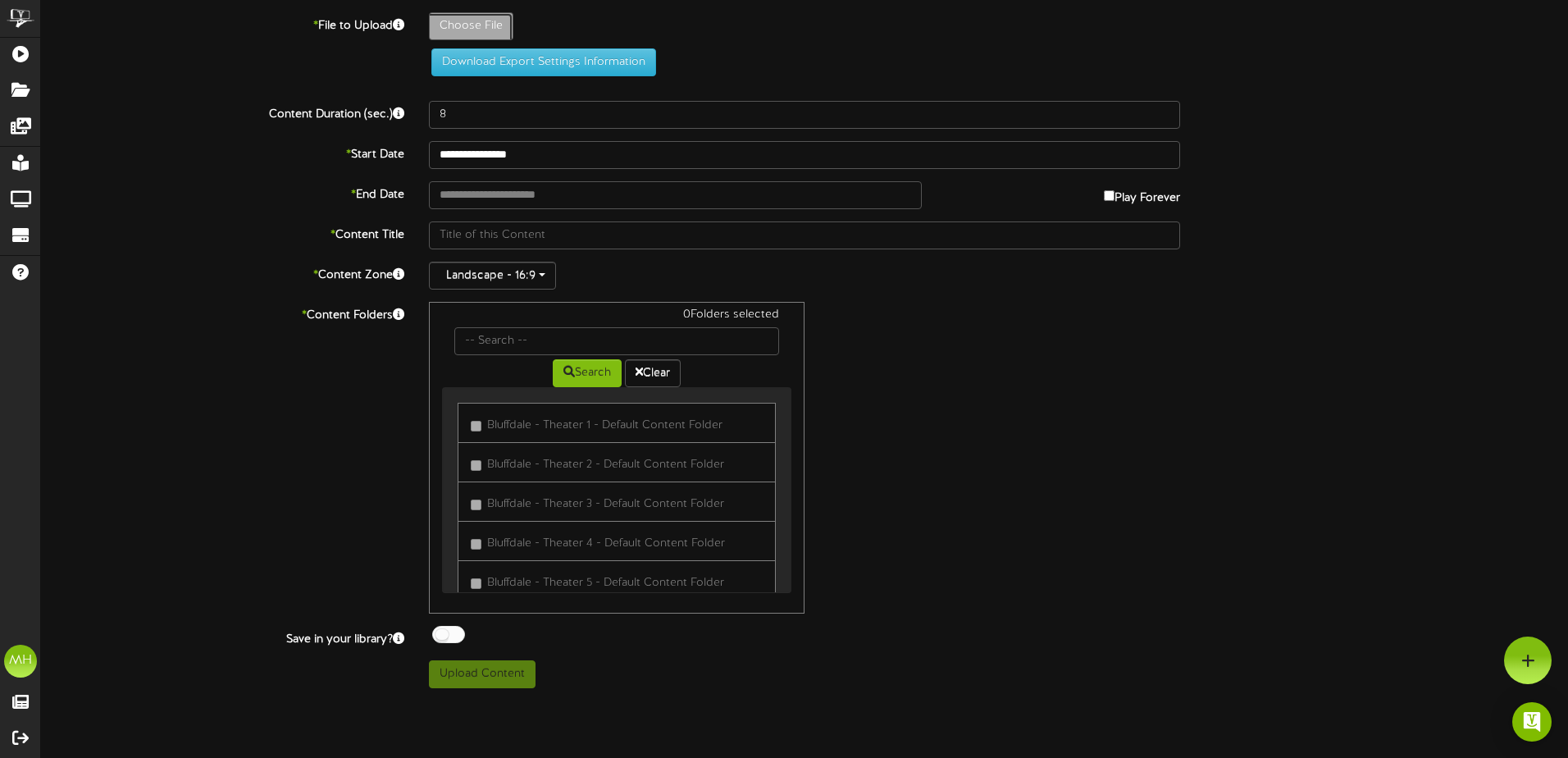
type input "**********"
type input "TronArea1"
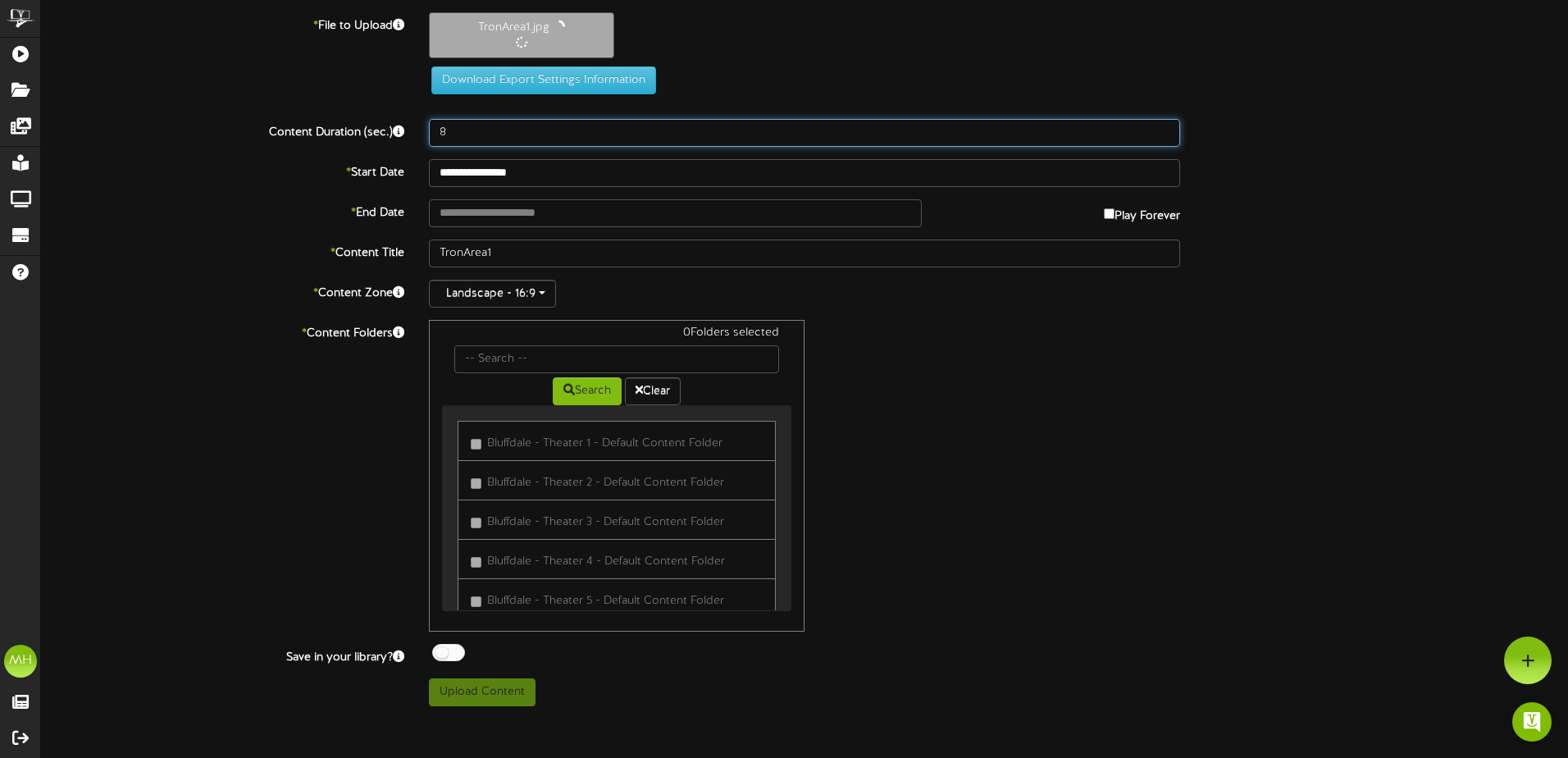
drag, startPoint x: 514, startPoint y: 133, endPoint x: 227, endPoint y: 158, distance: 288.1
click at [227, 158] on div "**********" at bounding box center [804, 359] width 1527 height 694
type input "300"
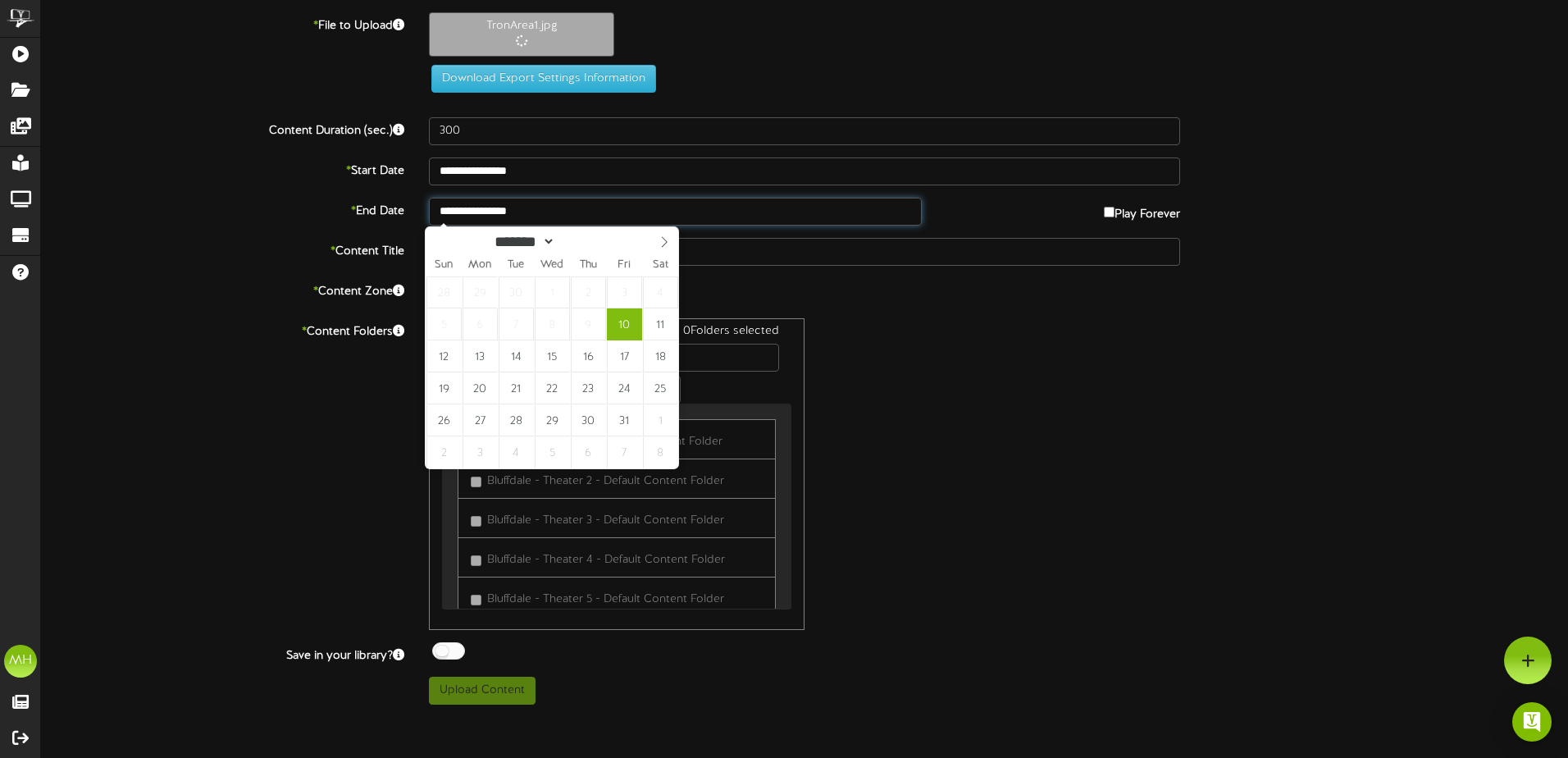
click at [676, 197] on input "**********" at bounding box center [676, 211] width 493 height 28
type input "**********"
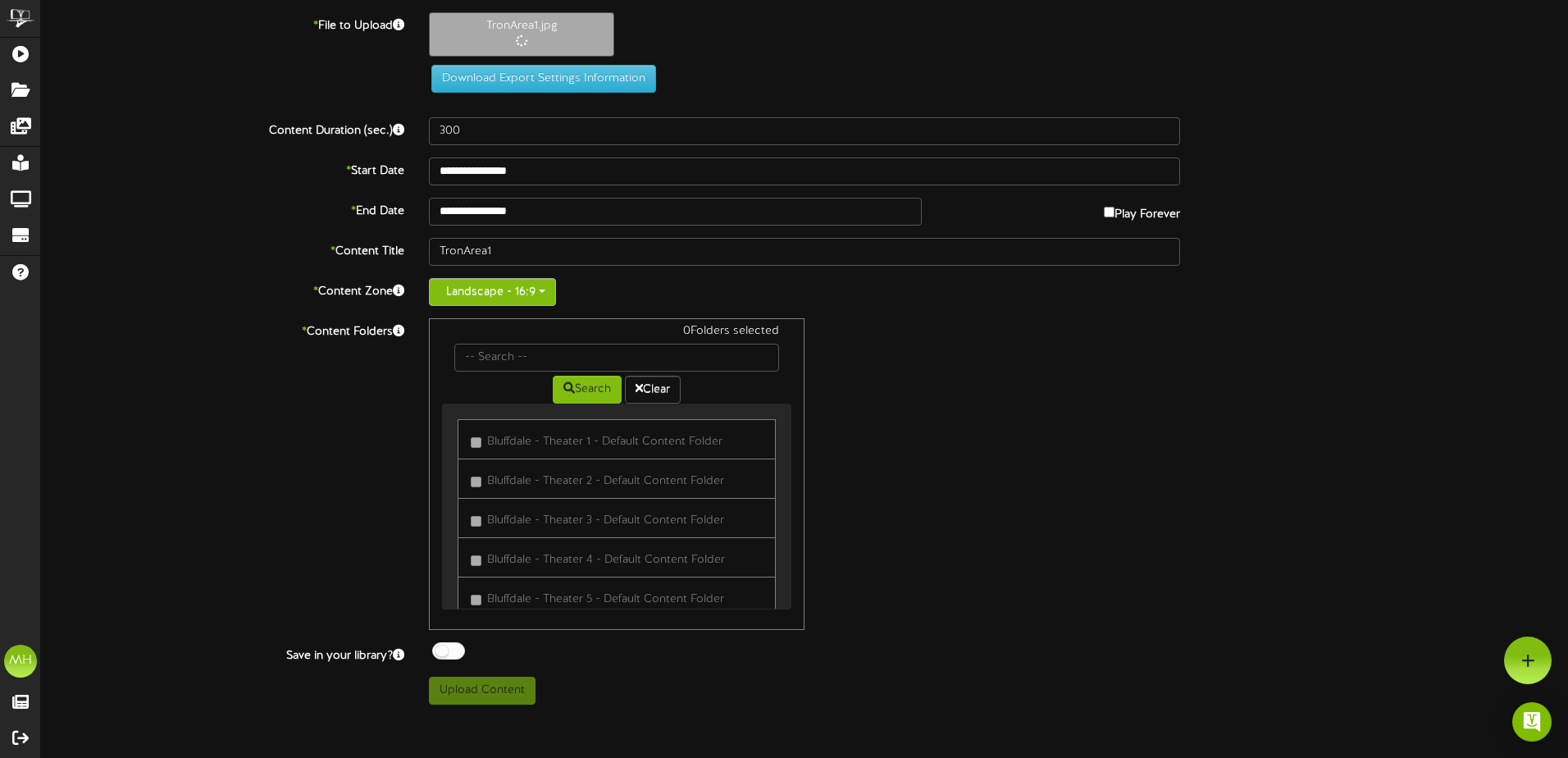
click at [545, 291] on span "button" at bounding box center [541, 291] width 6 height 4
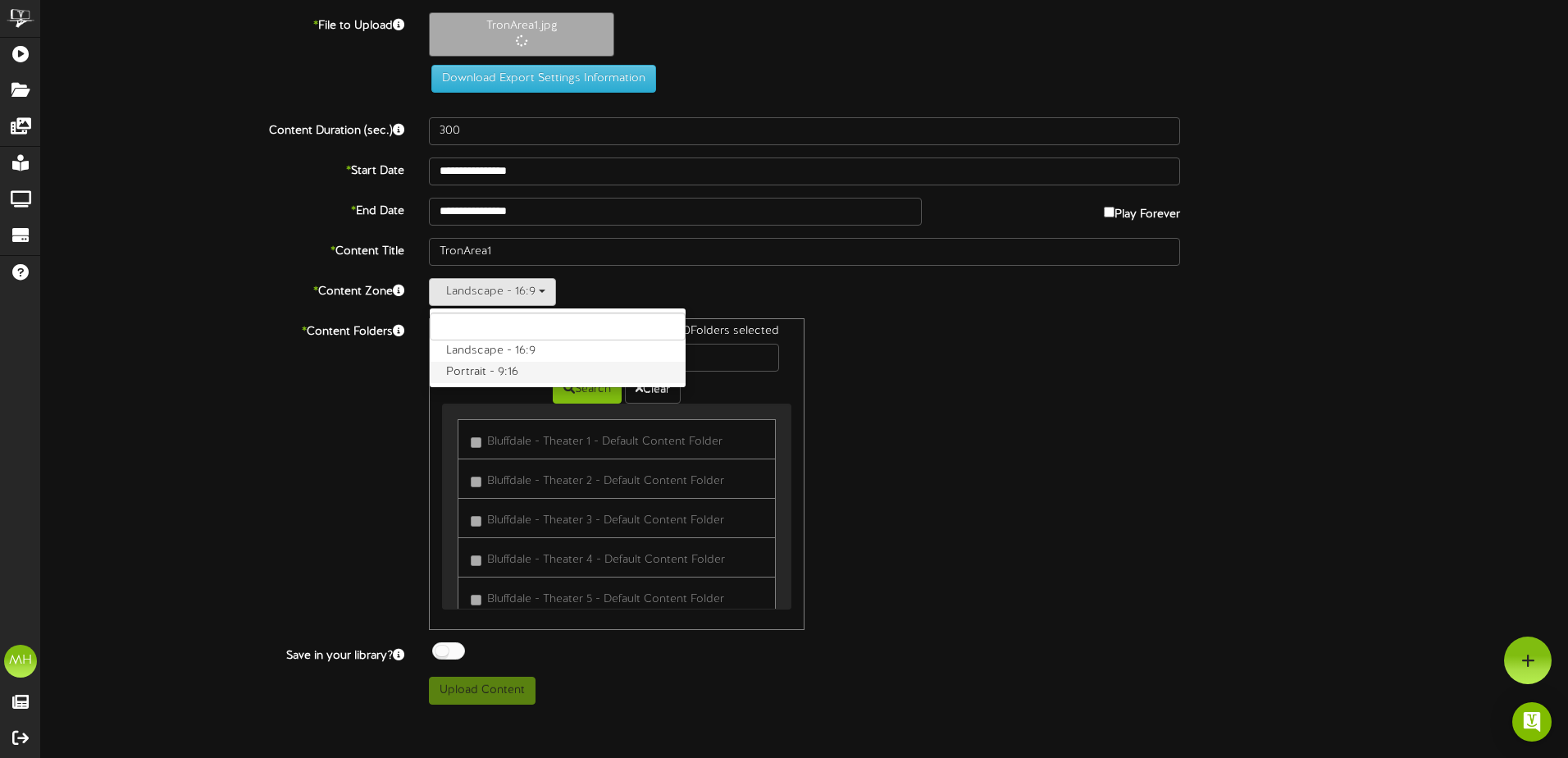
click at [502, 371] on label "Portrait - 9:16" at bounding box center [558, 372] width 256 height 21
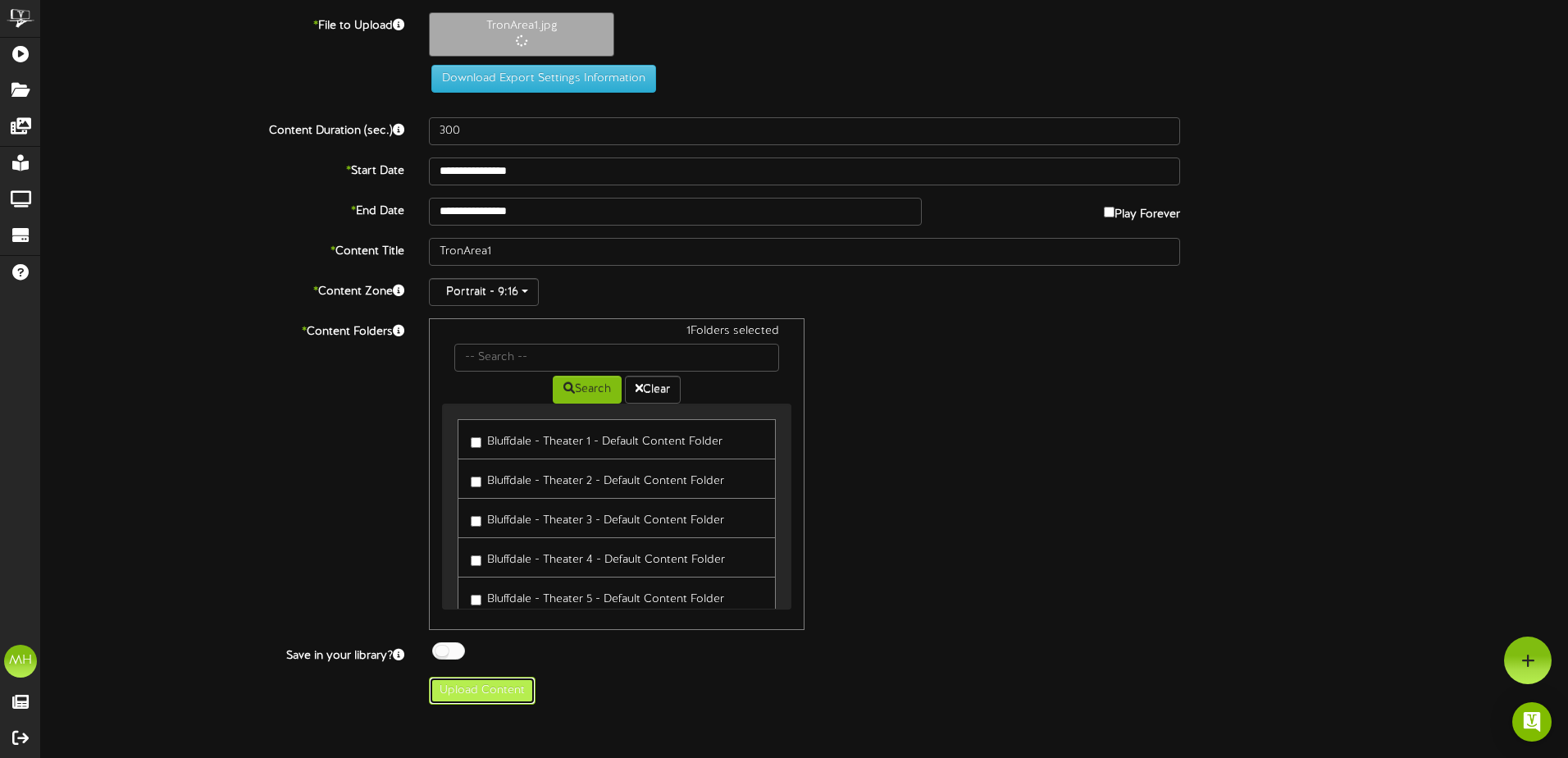
click at [490, 694] on button "Upload Content" at bounding box center [482, 690] width 107 height 28
